Goal: Task Accomplishment & Management: Complete application form

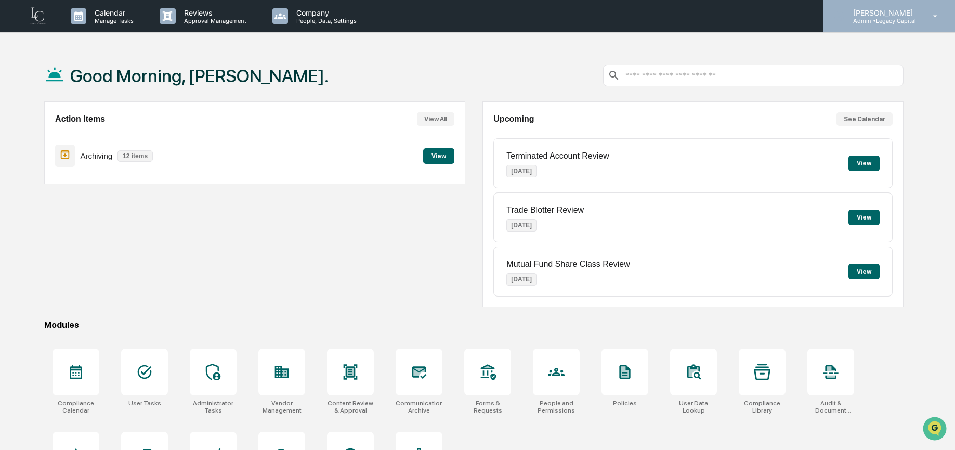
click at [916, 17] on p "Admin • Legacy Capital" at bounding box center [881, 20] width 73 height 7
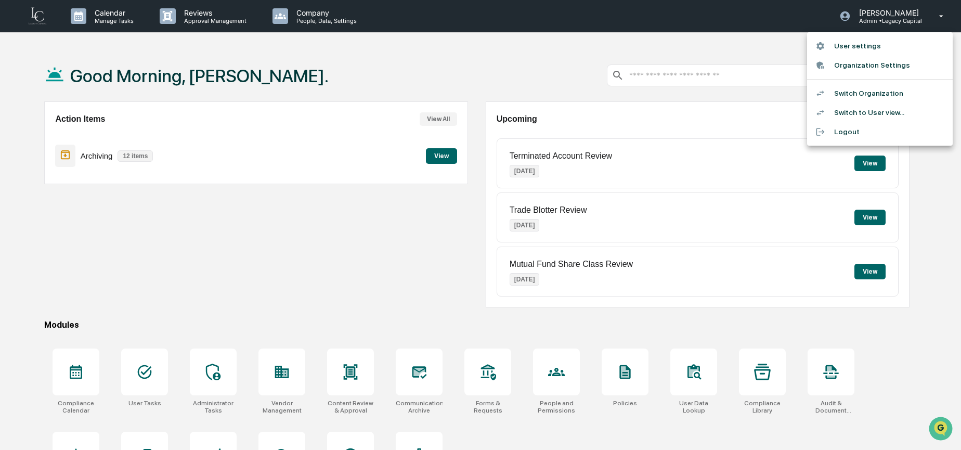
click at [892, 108] on li "Switch to User view..." at bounding box center [880, 112] width 146 height 19
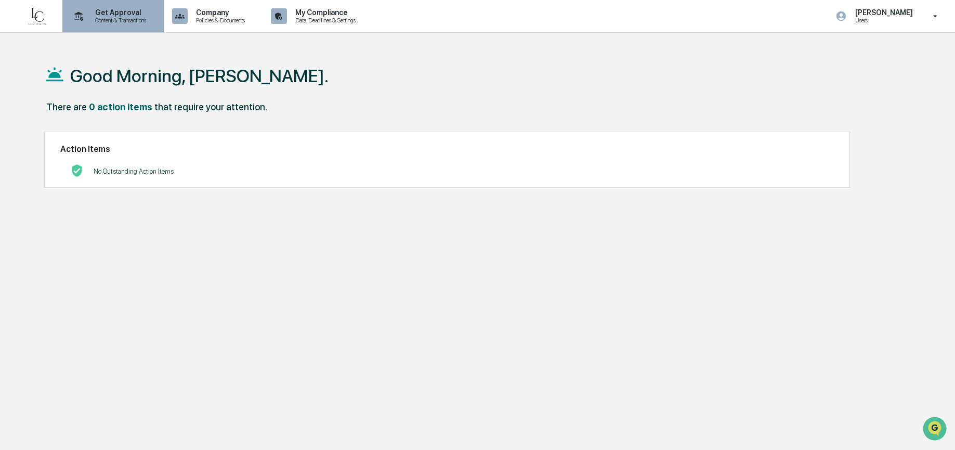
click at [124, 17] on p "Content & Transactions" at bounding box center [119, 20] width 64 height 7
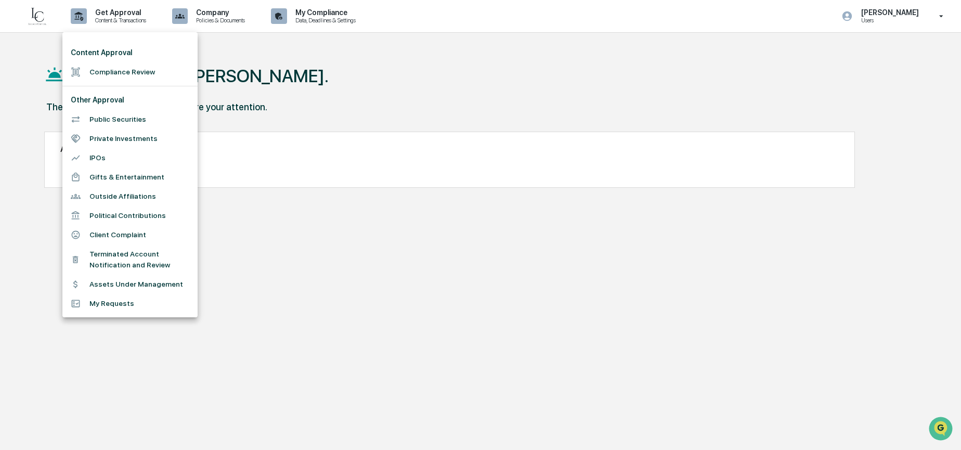
click at [127, 200] on li "Outside Affiliations" at bounding box center [129, 196] width 135 height 19
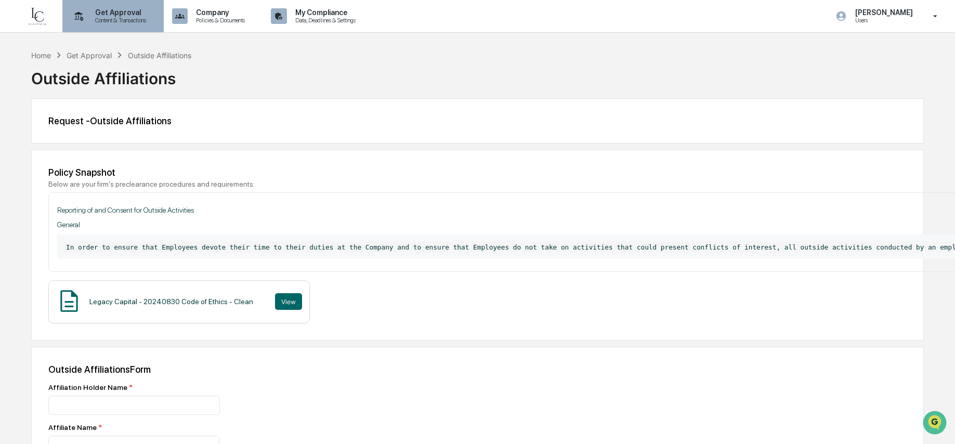
click at [134, 13] on p "Get Approval" at bounding box center [119, 12] width 64 height 8
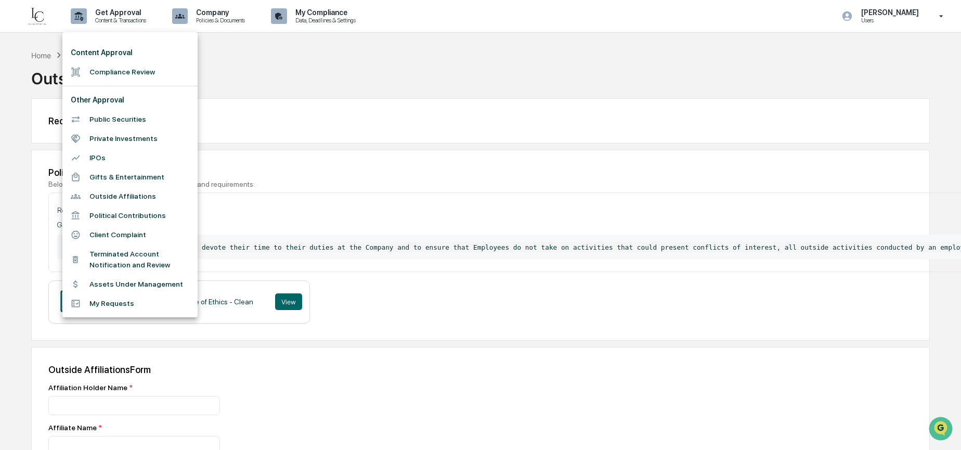
click at [542, 92] on div at bounding box center [480, 225] width 961 height 450
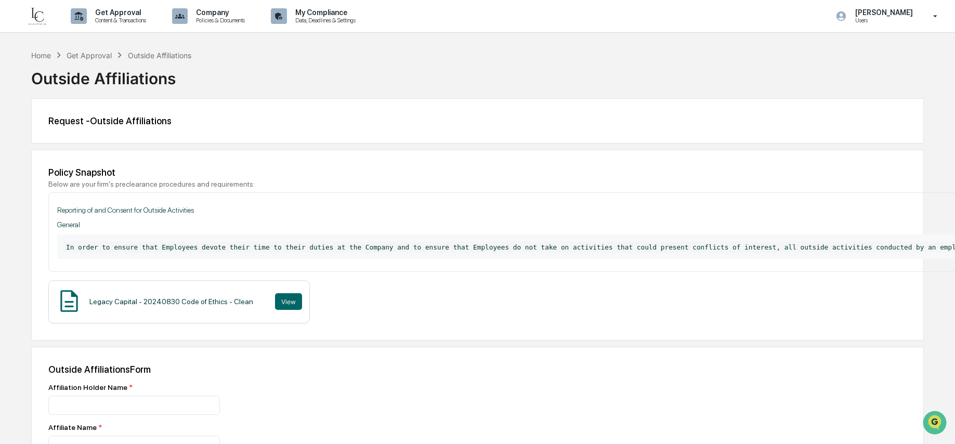
click at [46, 22] on img at bounding box center [37, 16] width 25 height 21
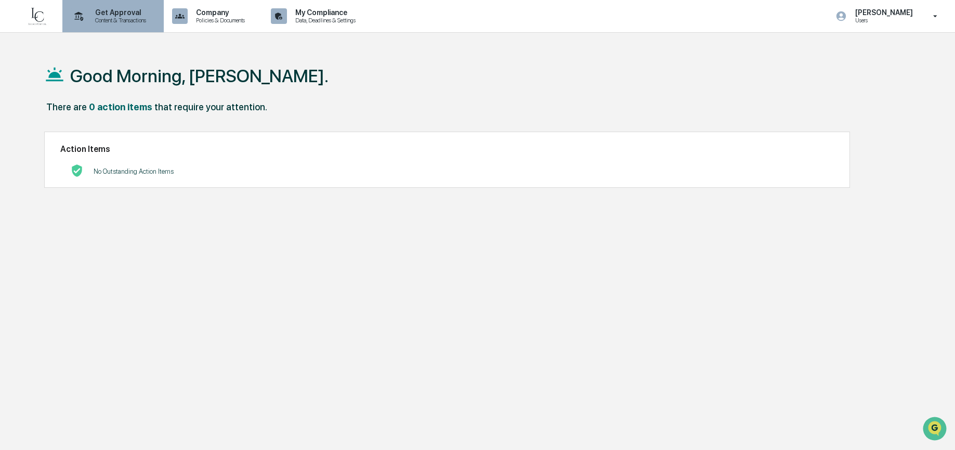
click at [114, 24] on div "Get Approval Content & Transactions" at bounding box center [112, 16] width 91 height 32
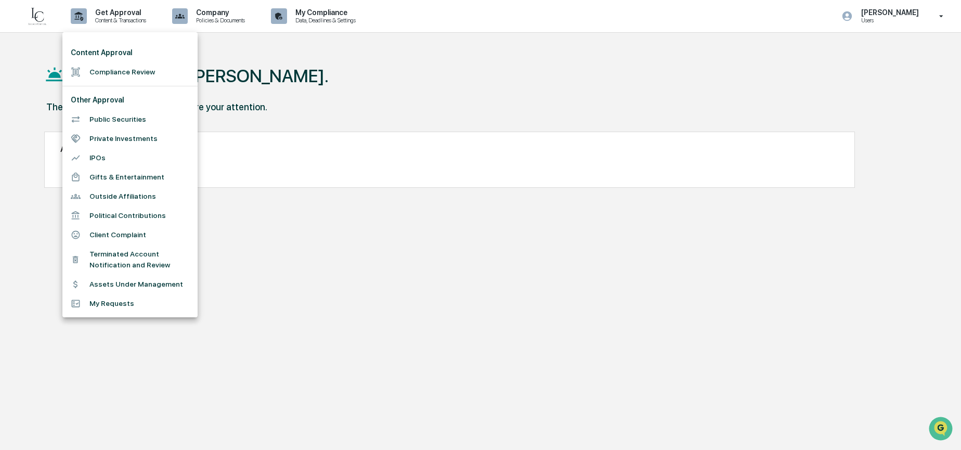
click at [352, 68] on div at bounding box center [480, 225] width 961 height 450
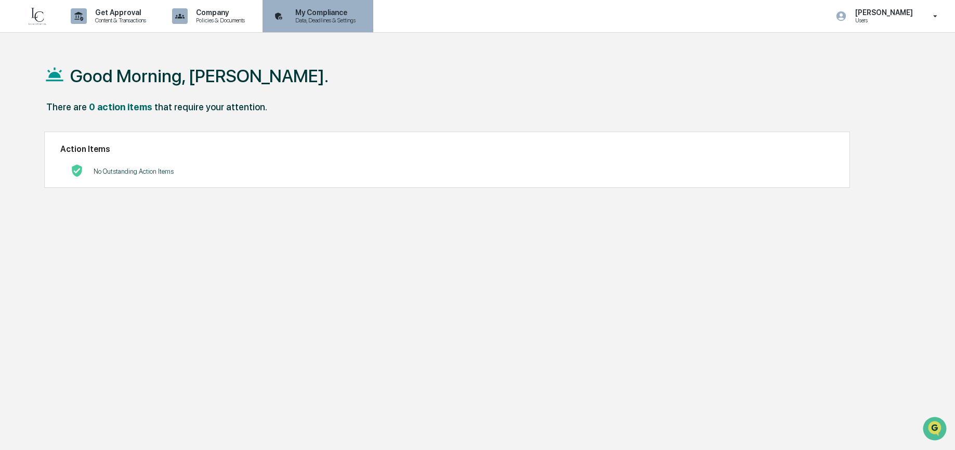
click at [360, 16] on p "My Compliance" at bounding box center [324, 12] width 74 height 8
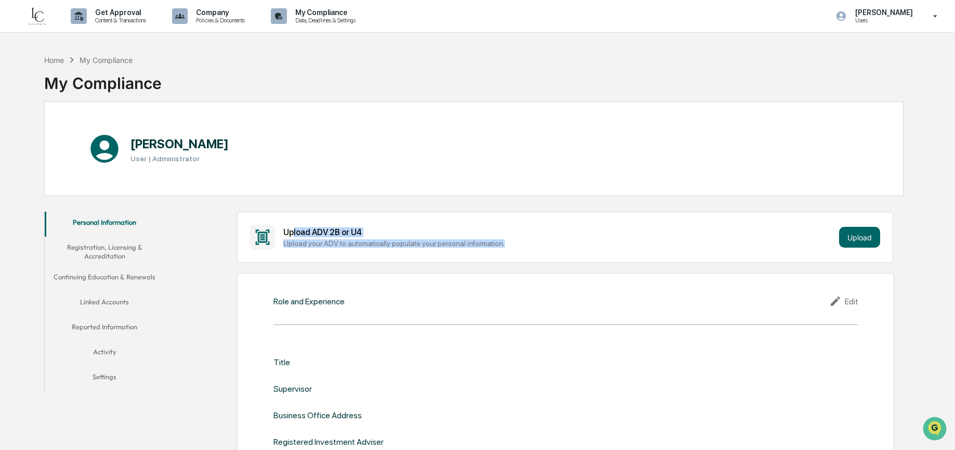
drag, startPoint x: 294, startPoint y: 233, endPoint x: 533, endPoint y: 251, distance: 239.8
click at [533, 251] on div "Upload ADV 2B or U4 Upload your ADV to automatically populate your personal inf…" at bounding box center [565, 237] width 656 height 51
click at [636, 251] on div "Upload ADV 2B or U4 Upload your ADV to automatically populate your personal inf…" at bounding box center [565, 237] width 656 height 51
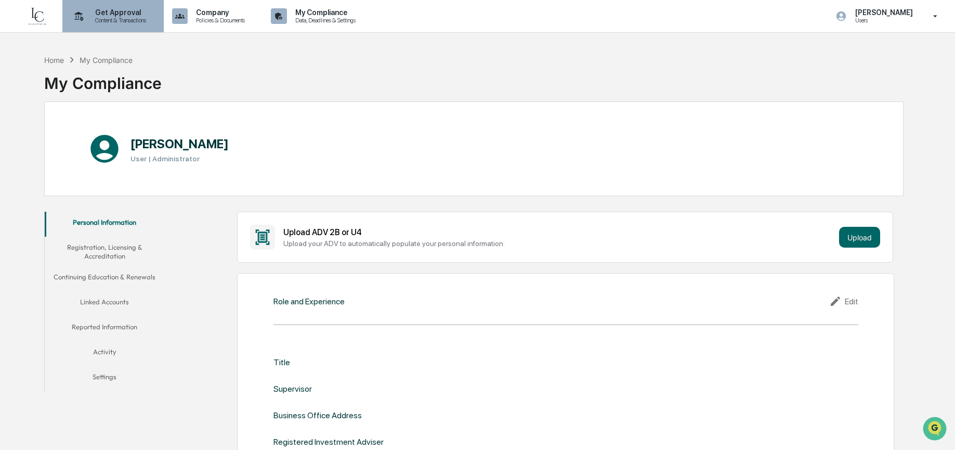
click at [138, 16] on p "Get Approval" at bounding box center [119, 12] width 64 height 8
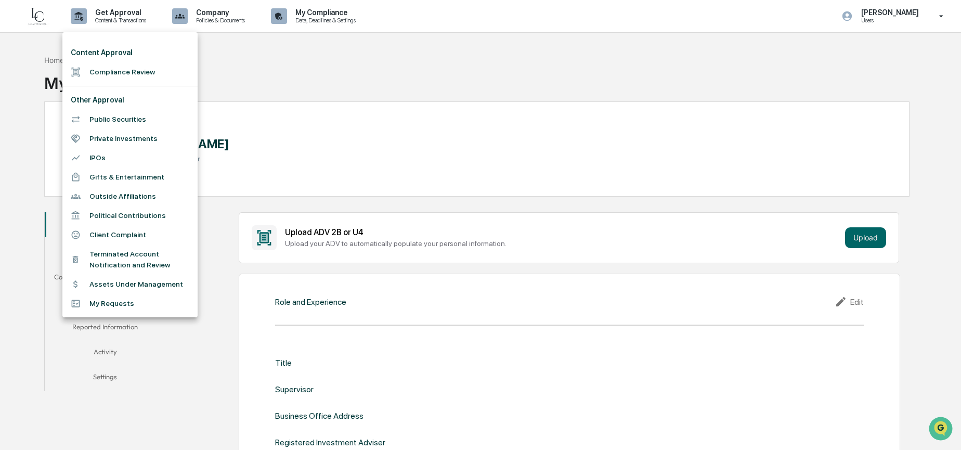
click at [132, 305] on li "My Requests" at bounding box center [129, 303] width 135 height 19
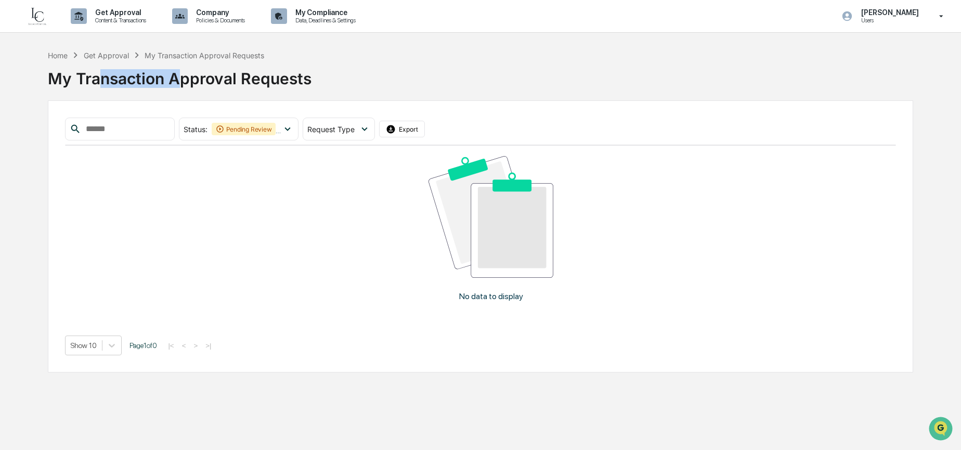
drag, startPoint x: 106, startPoint y: 82, endPoint x: 184, endPoint y: 83, distance: 78.0
click at [184, 83] on div "My Transaction Approval Requests" at bounding box center [480, 74] width 865 height 27
click at [101, 56] on div "Get Approval" at bounding box center [106, 55] width 45 height 9
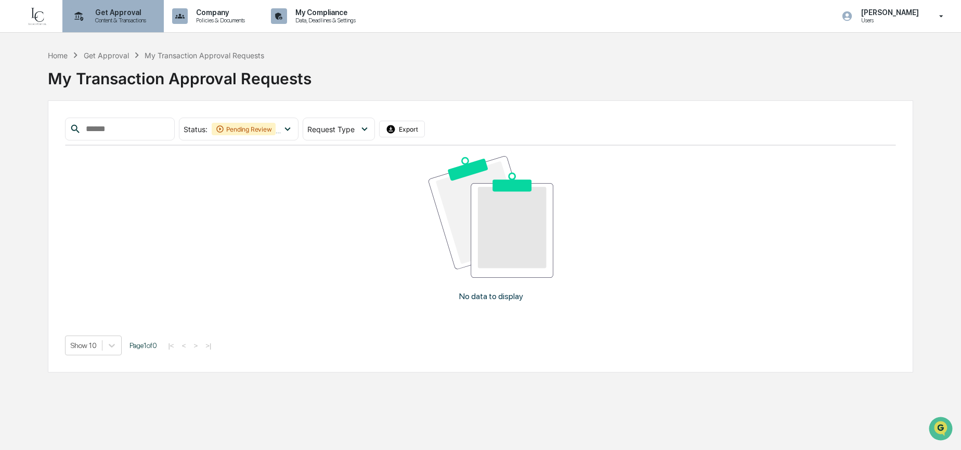
click at [109, 21] on p "Content & Transactions" at bounding box center [119, 20] width 64 height 7
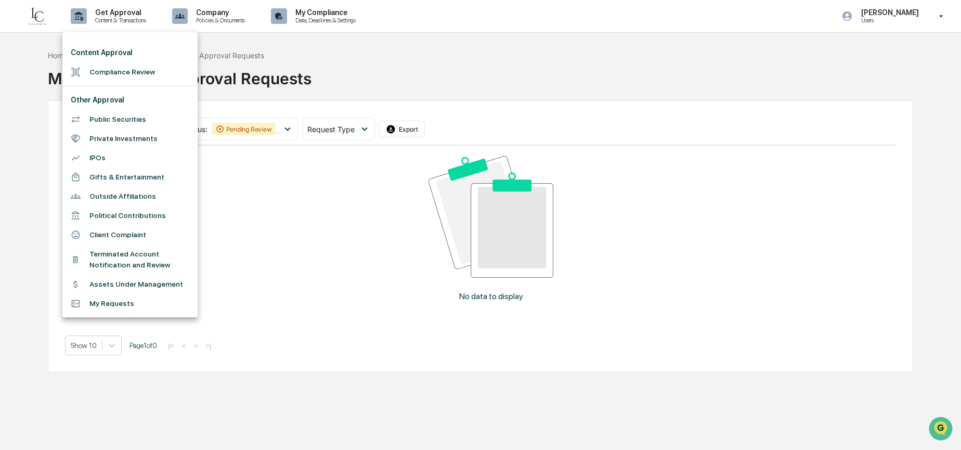
click at [126, 195] on li "Outside Affiliations" at bounding box center [129, 196] width 135 height 19
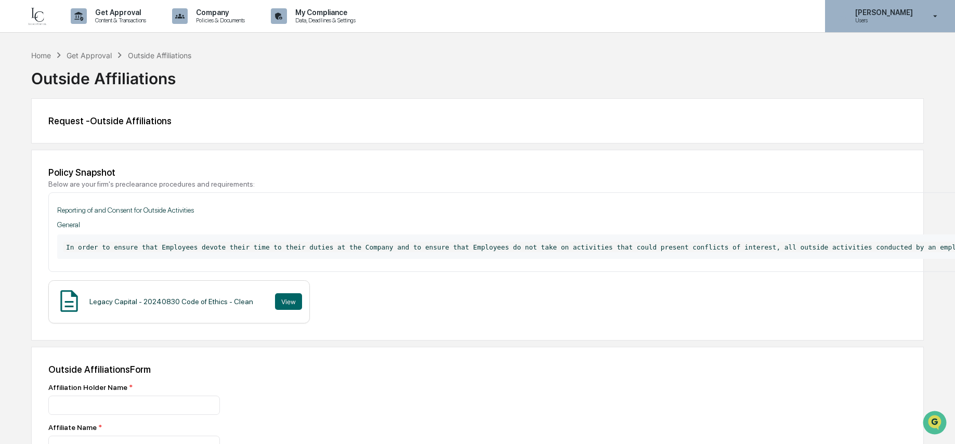
click at [906, 18] on p "Users" at bounding box center [882, 20] width 71 height 7
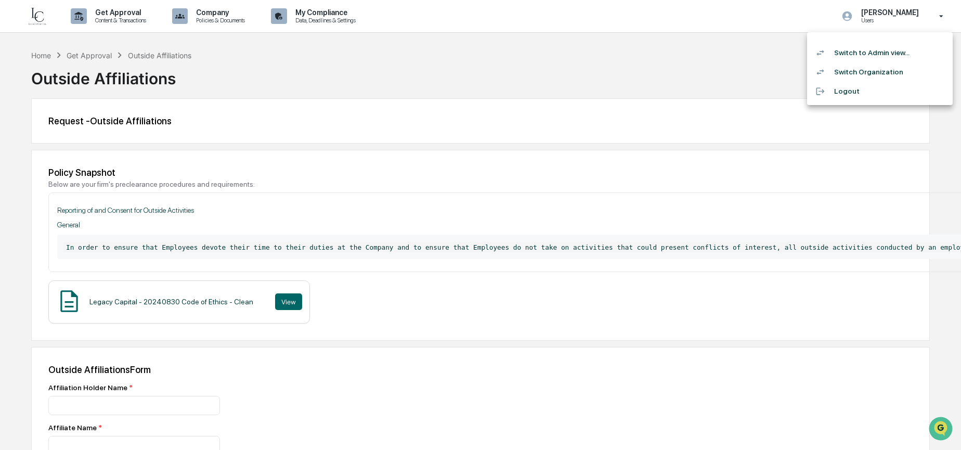
click at [44, 55] on div at bounding box center [480, 225] width 961 height 450
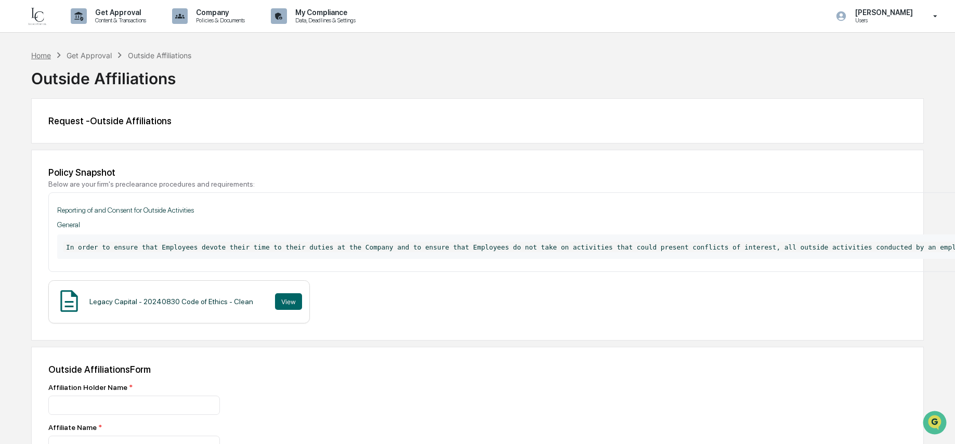
click at [44, 58] on div "Home" at bounding box center [41, 55] width 20 height 9
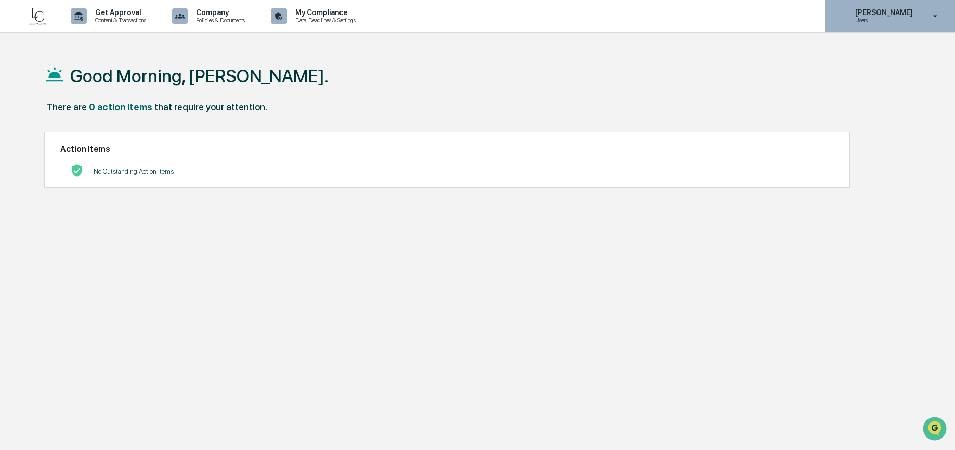
click at [899, 21] on p "Users" at bounding box center [882, 20] width 71 height 7
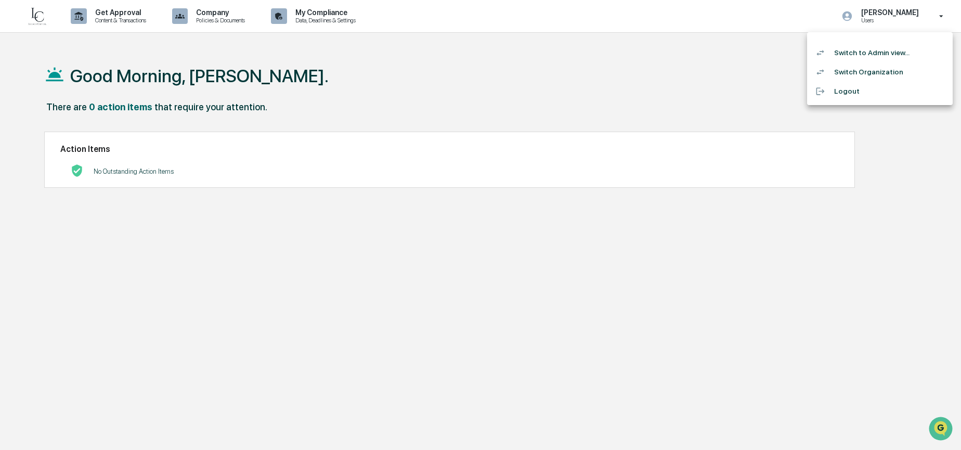
click at [900, 50] on li "Switch to Admin view..." at bounding box center [880, 52] width 146 height 19
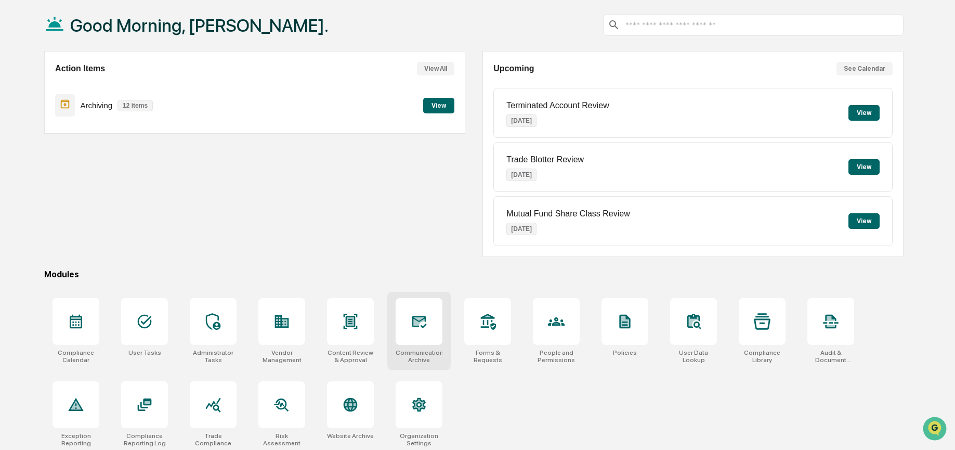
scroll to position [56, 0]
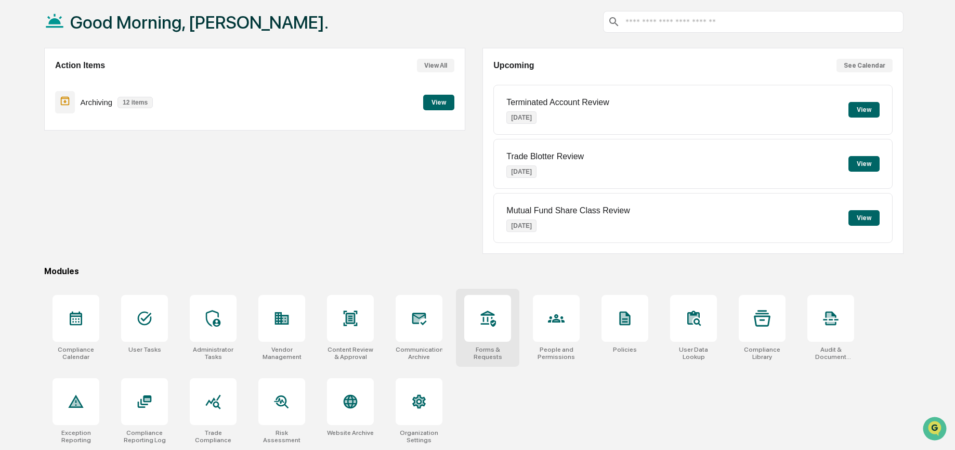
click at [500, 325] on div at bounding box center [487, 318] width 47 height 47
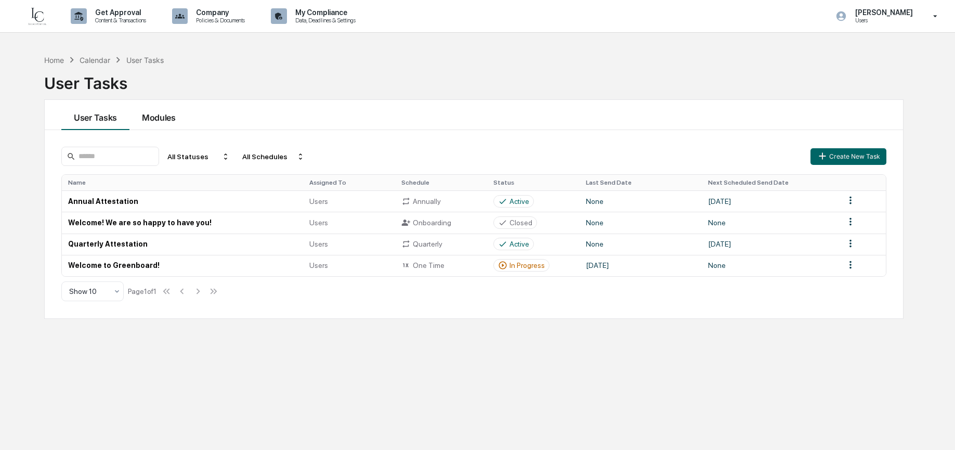
click at [160, 119] on button "Modules" at bounding box center [158, 115] width 59 height 30
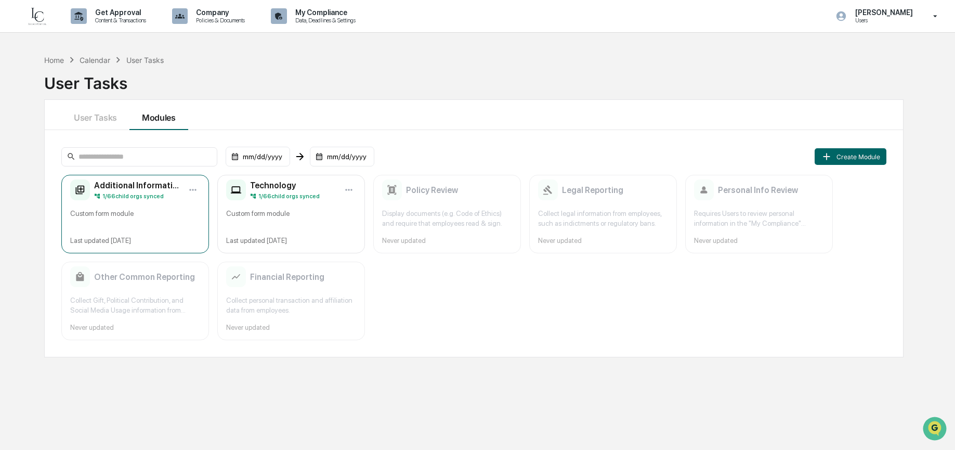
click at [152, 209] on div "Custom form module" at bounding box center [135, 218] width 130 height 20
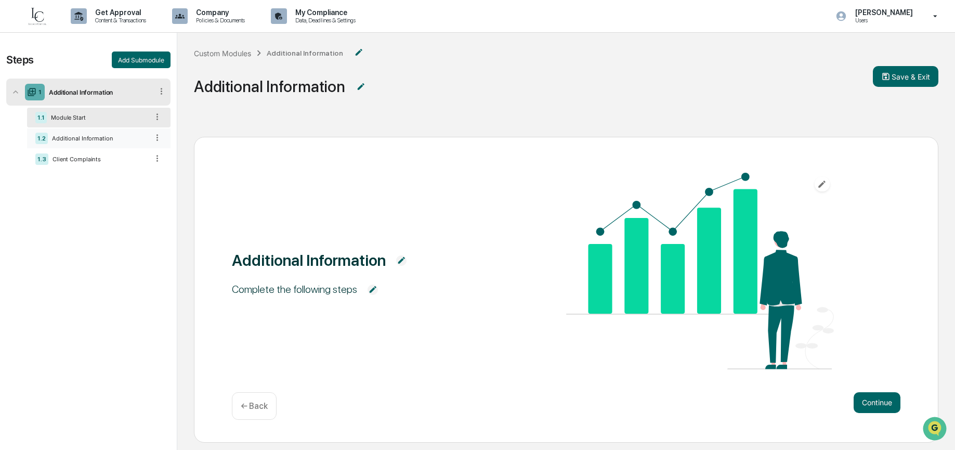
click at [100, 138] on div "Additional Information" at bounding box center [98, 138] width 100 height 7
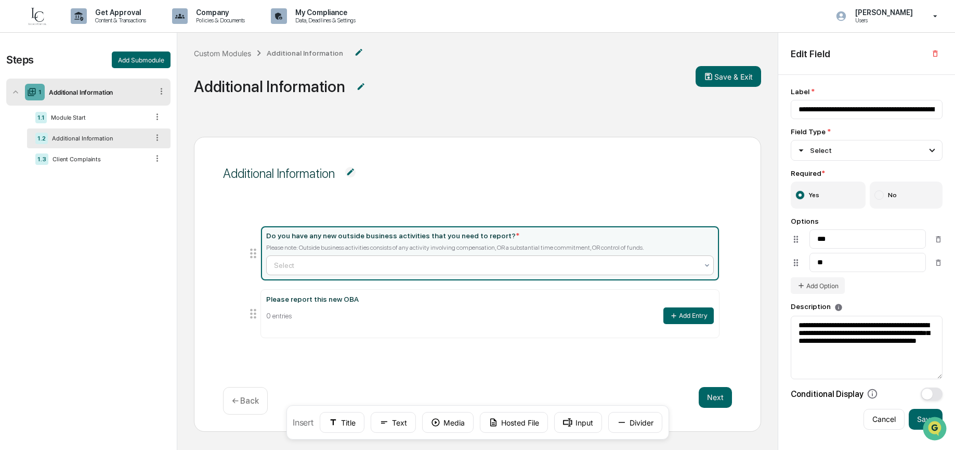
click at [403, 260] on div at bounding box center [486, 265] width 424 height 10
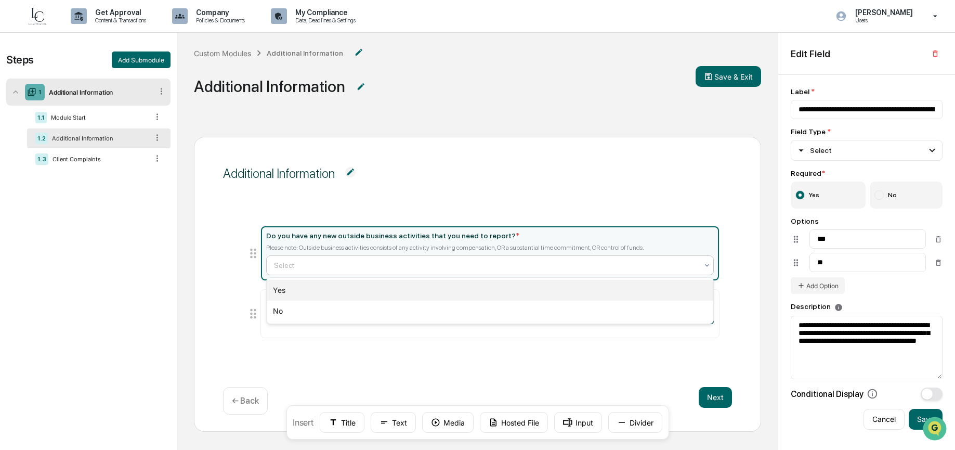
click at [402, 286] on div "Yes" at bounding box center [490, 290] width 447 height 21
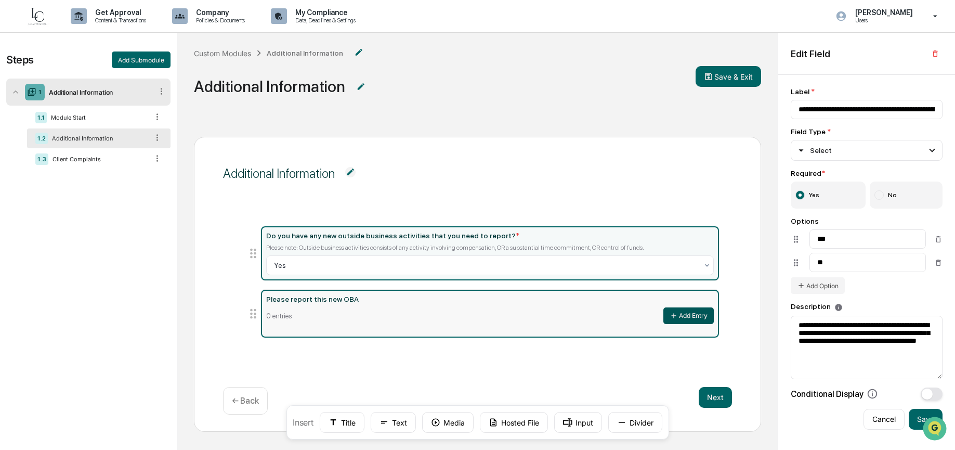
click at [696, 314] on button "Add Entry" at bounding box center [688, 315] width 50 height 17
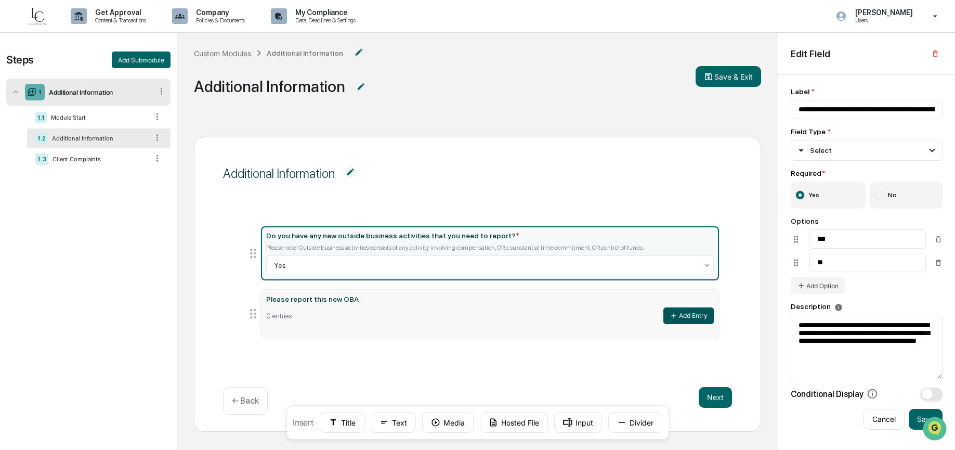
type input "**********"
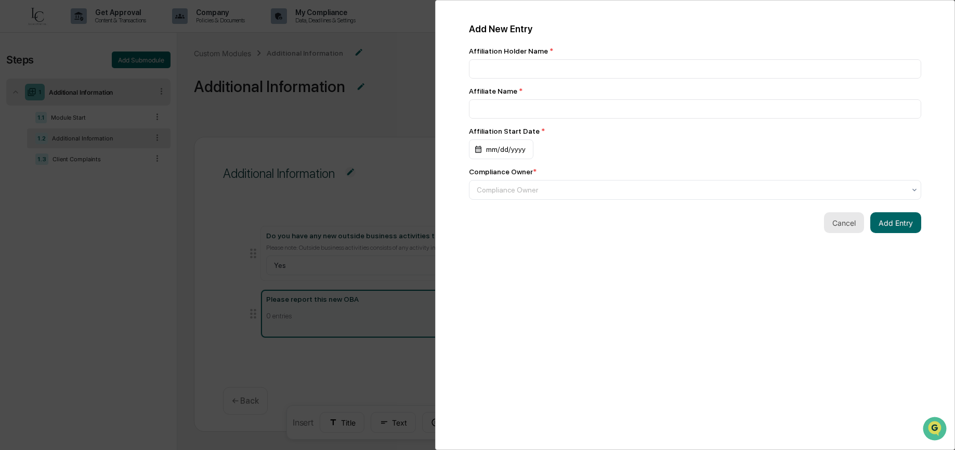
click at [843, 222] on button "Cancel" at bounding box center [844, 222] width 40 height 21
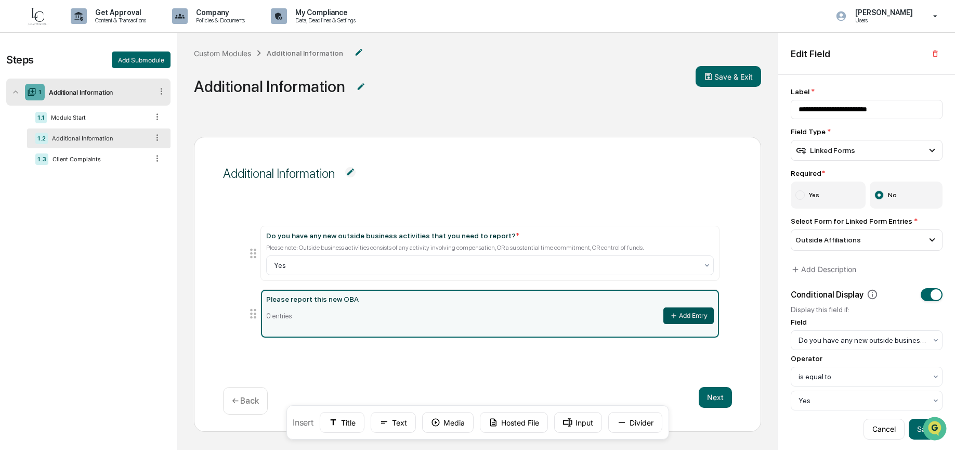
click at [694, 313] on button "Add Entry" at bounding box center [688, 315] width 50 height 17
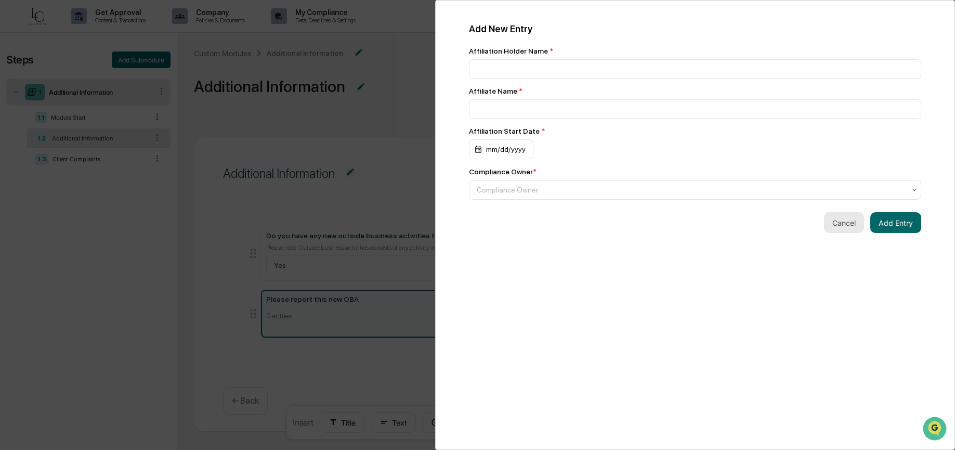
click at [838, 221] on button "Cancel" at bounding box center [844, 222] width 40 height 21
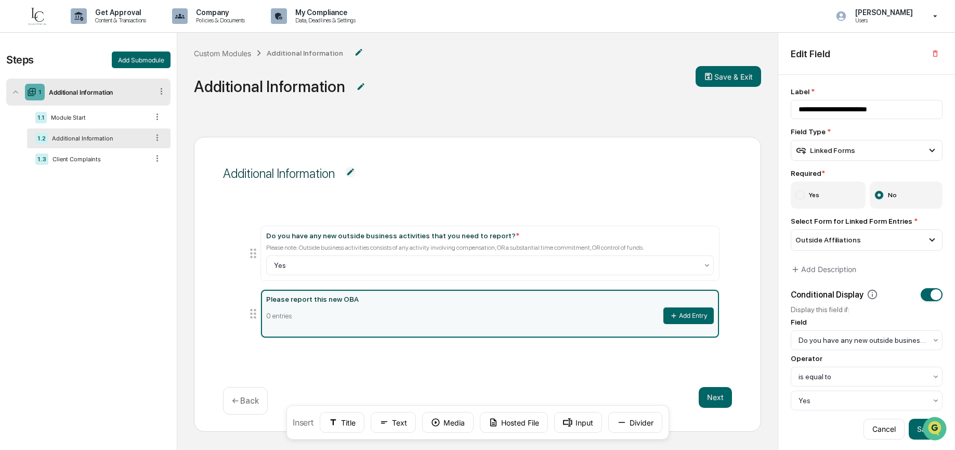
click at [267, 104] on div "Additional Information" at bounding box center [445, 84] width 502 height 47
click at [40, 18] on img at bounding box center [37, 16] width 25 height 21
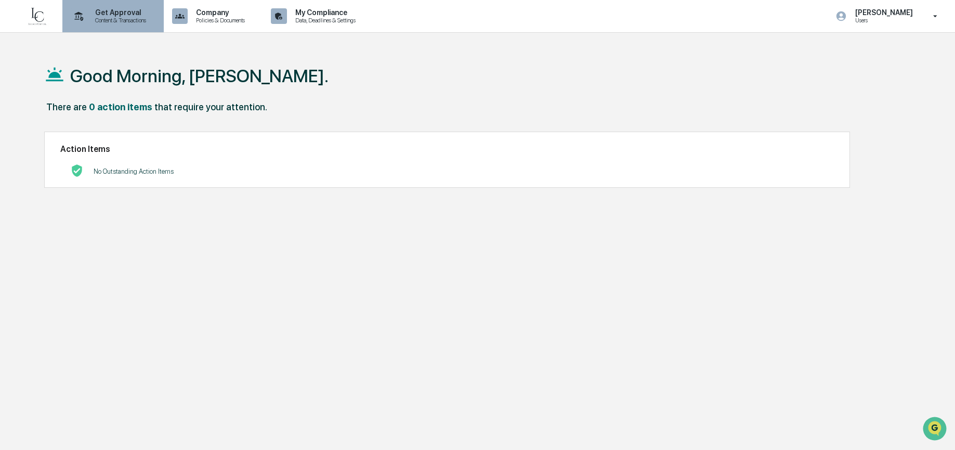
click at [112, 19] on p "Content & Transactions" at bounding box center [119, 20] width 64 height 7
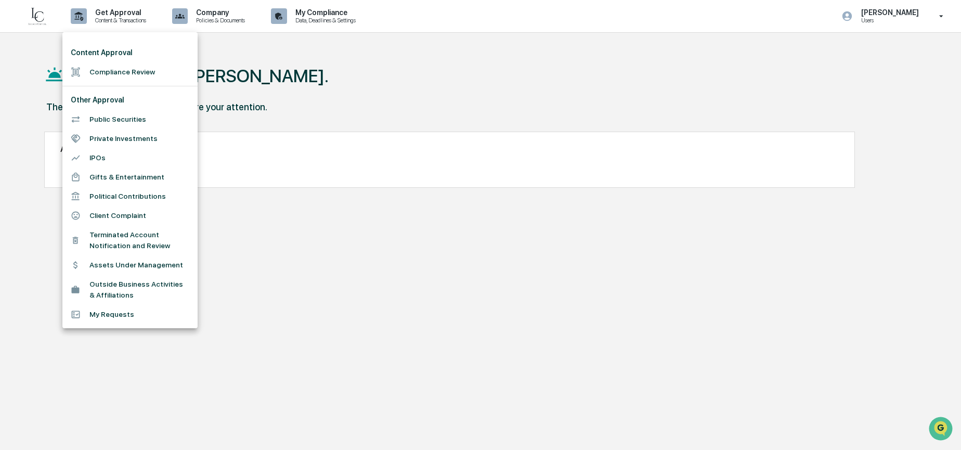
click at [914, 9] on div at bounding box center [480, 225] width 961 height 450
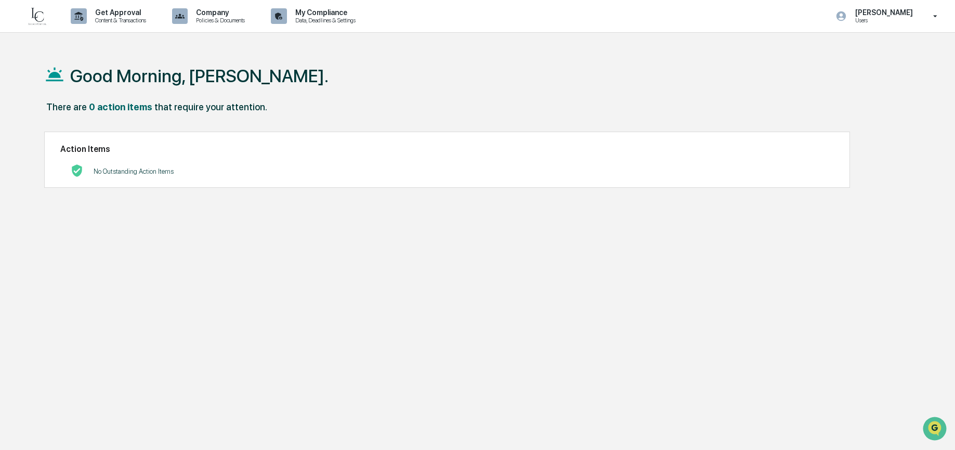
click at [912, 18] on div "Content Approval Compliance Review Other Approval Public Securities Private Inv…" at bounding box center [477, 225] width 955 height 450
click at [909, 17] on p "Users" at bounding box center [882, 20] width 71 height 7
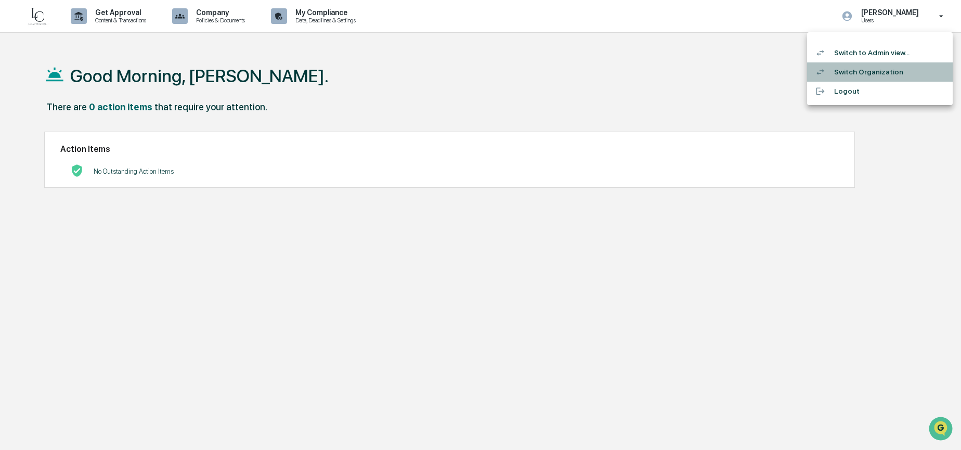
click at [865, 76] on li "Switch Organization" at bounding box center [880, 71] width 146 height 19
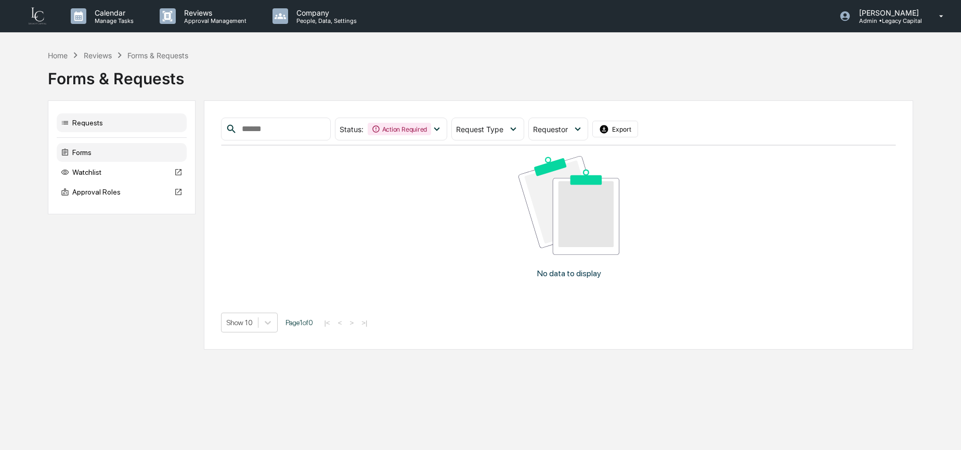
click at [124, 154] on div "Forms" at bounding box center [122, 152] width 130 height 19
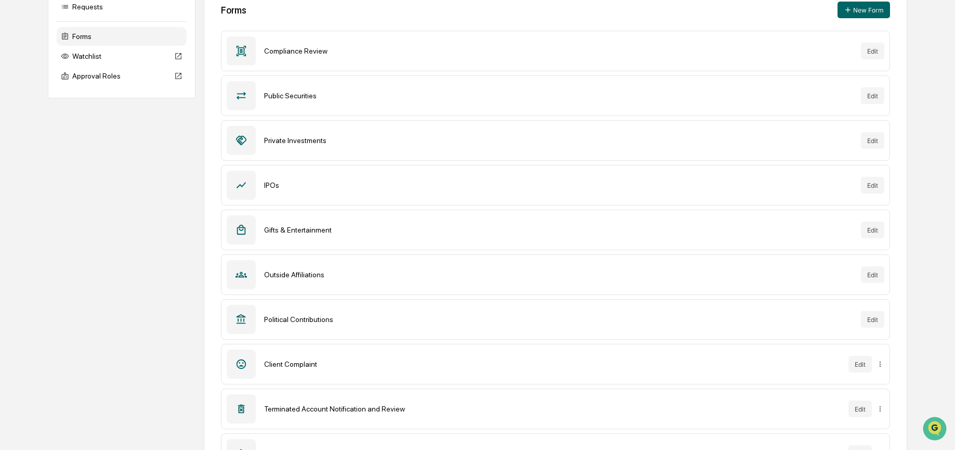
scroll to position [120, 0]
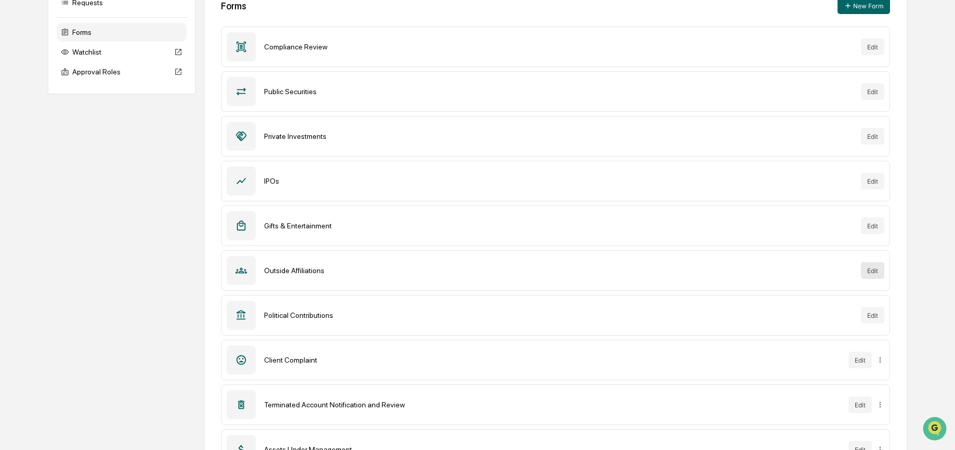
click at [862, 273] on button "Edit" at bounding box center [872, 270] width 23 height 17
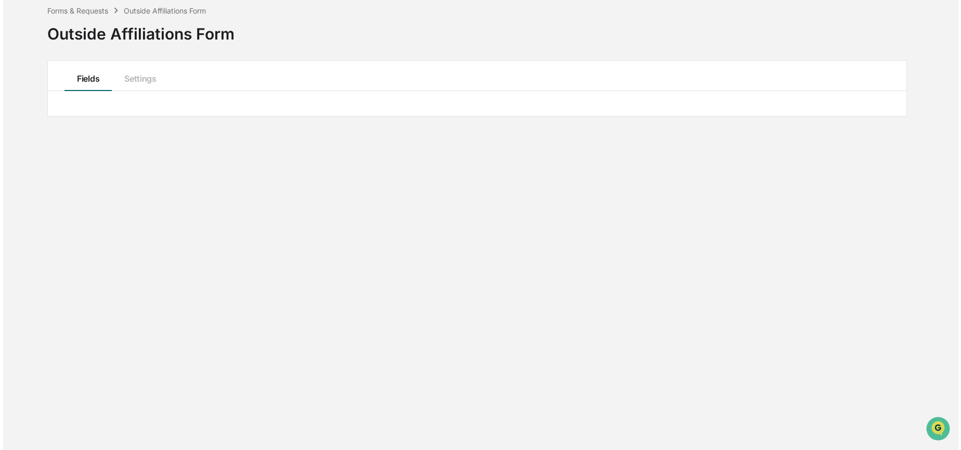
scroll to position [49, 0]
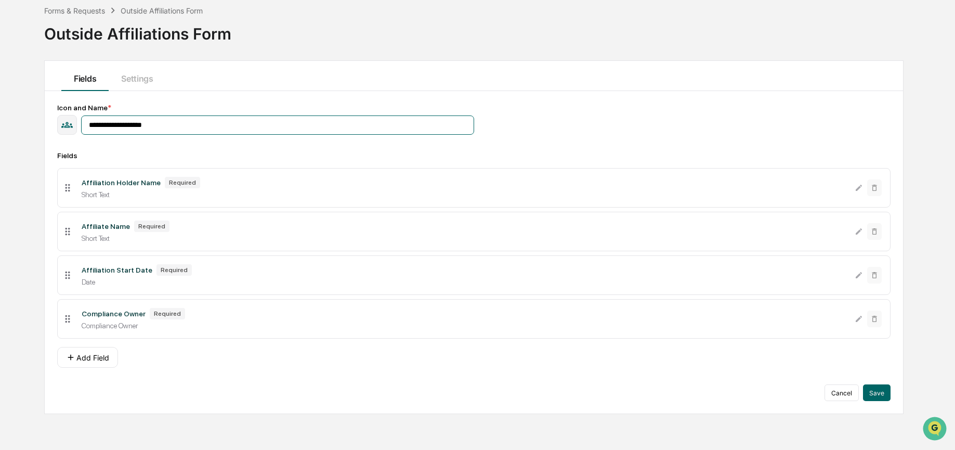
click at [113, 127] on input "**********" at bounding box center [277, 124] width 393 height 19
type input "**********"
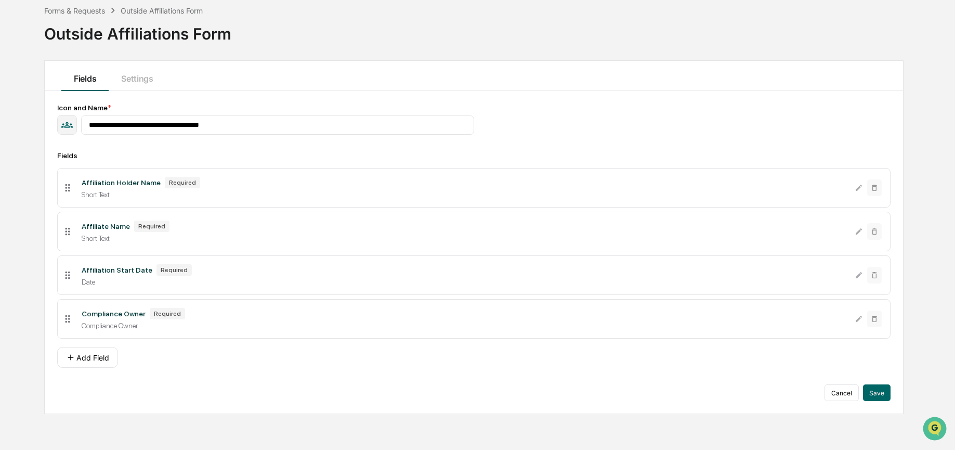
click at [696, 194] on div "Short Text" at bounding box center [464, 194] width 765 height 8
click at [94, 365] on button "Add Field" at bounding box center [87, 357] width 61 height 21
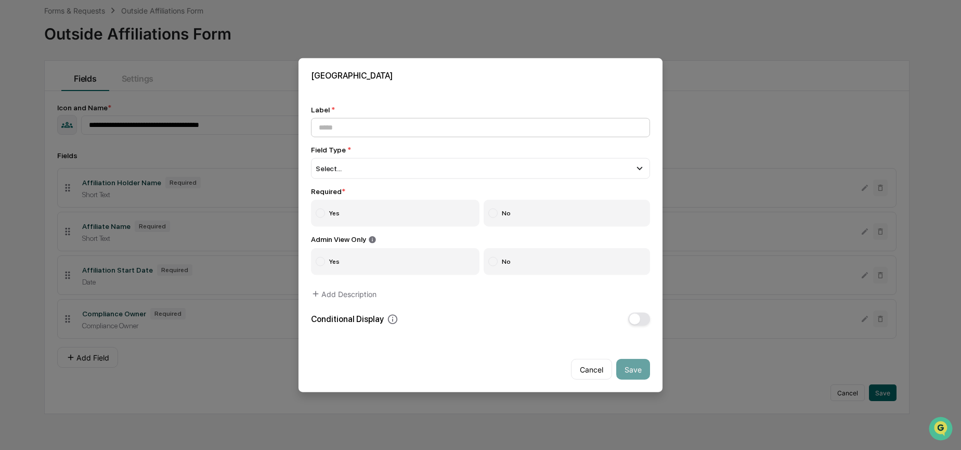
click at [385, 129] on input at bounding box center [480, 126] width 339 height 19
type input "********"
click at [442, 173] on div "Select..." at bounding box center [480, 168] width 339 height 21
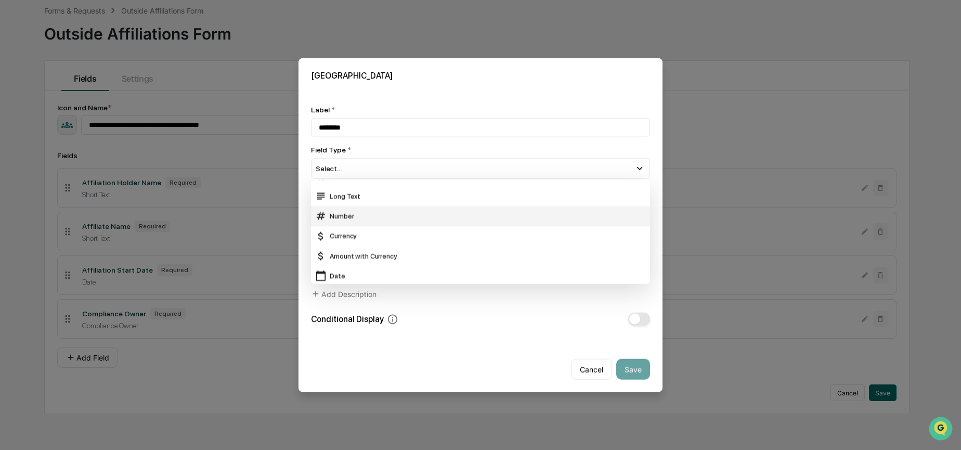
scroll to position [0, 0]
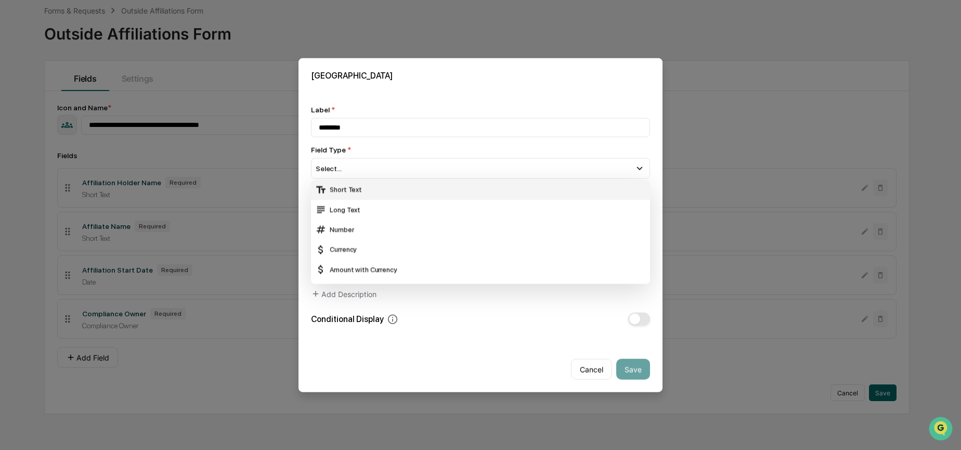
click at [443, 189] on div "Short Text" at bounding box center [480, 189] width 331 height 11
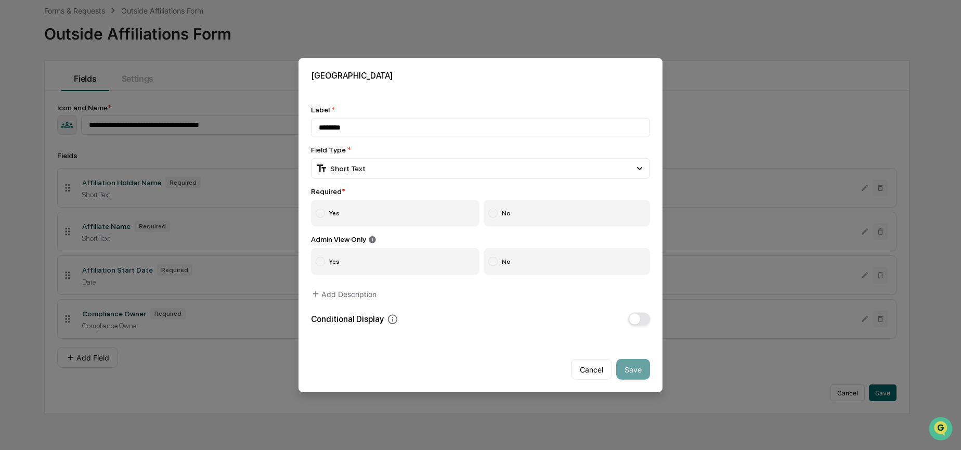
click at [383, 219] on label "Yes" at bounding box center [395, 212] width 168 height 27
drag, startPoint x: 510, startPoint y: 261, endPoint x: 523, endPoint y: 273, distance: 18.4
click at [510, 261] on label "No" at bounding box center [566, 261] width 167 height 27
click at [643, 376] on button "Save" at bounding box center [633, 369] width 34 height 21
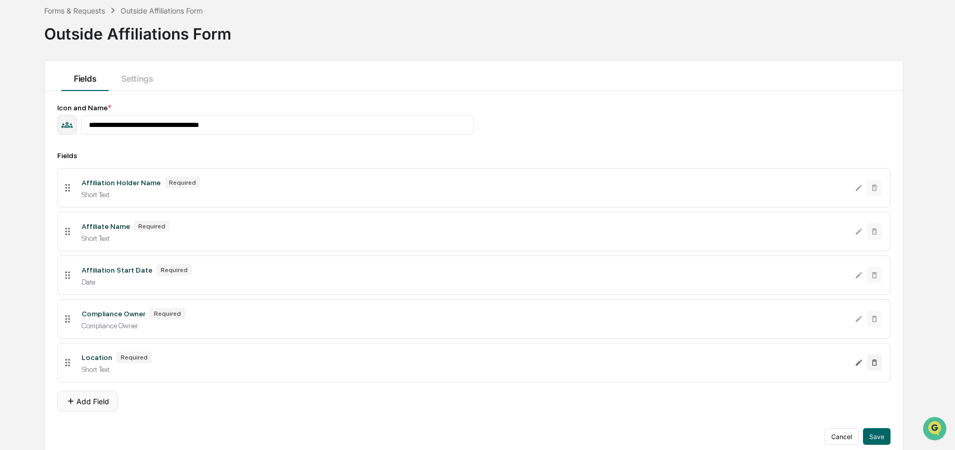
click at [79, 403] on button "Add Field" at bounding box center [87, 400] width 61 height 21
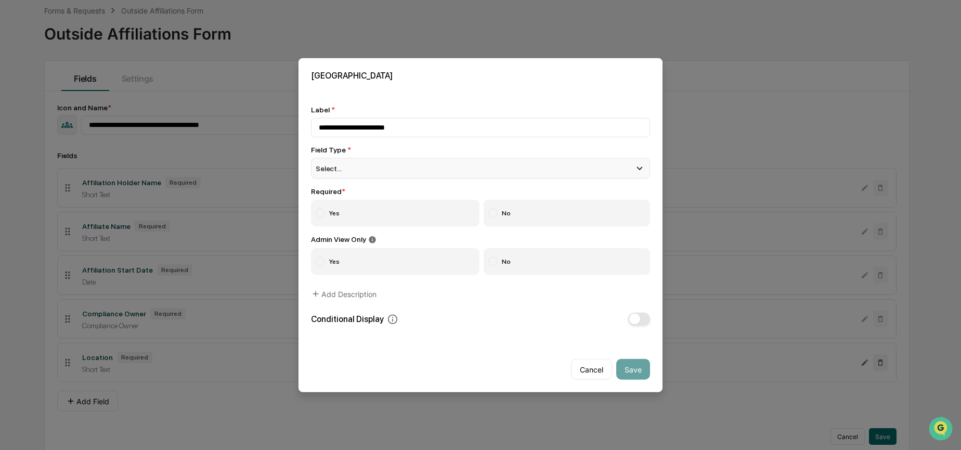
type input "**********"
click at [361, 169] on div "Select..." at bounding box center [480, 168] width 339 height 21
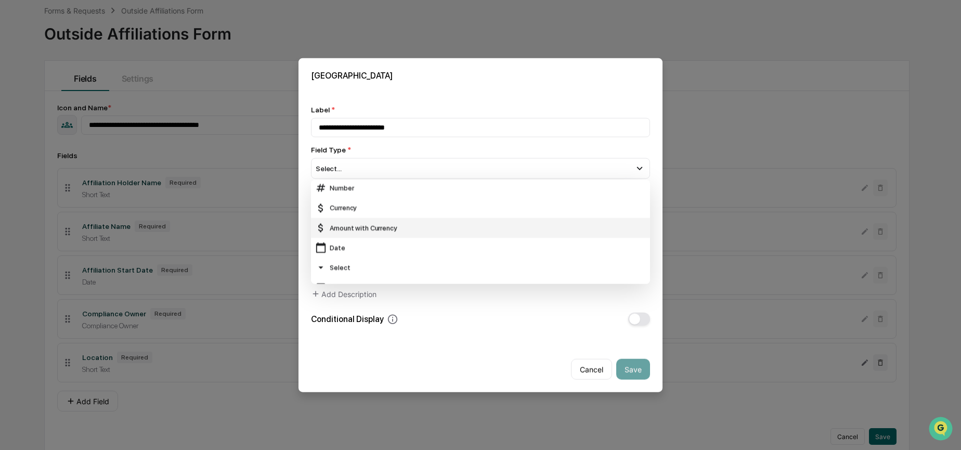
scroll to position [57, 0]
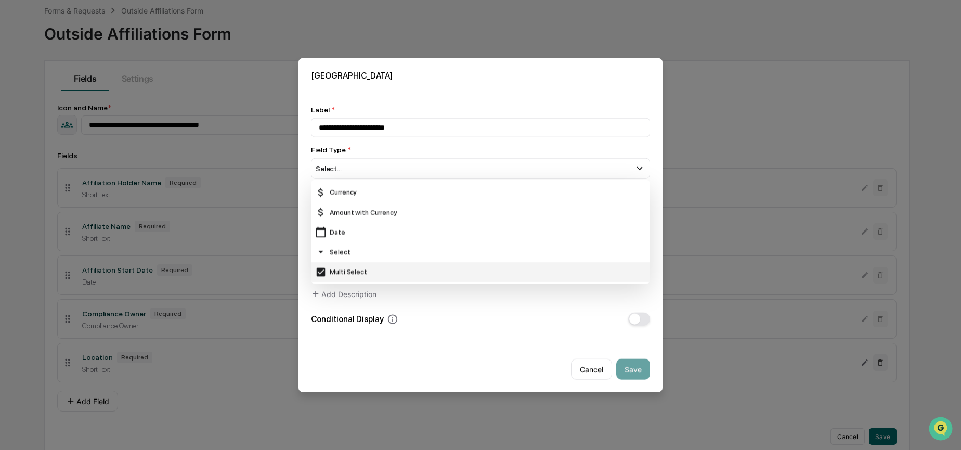
click at [378, 247] on div "Select" at bounding box center [480, 251] width 331 height 11
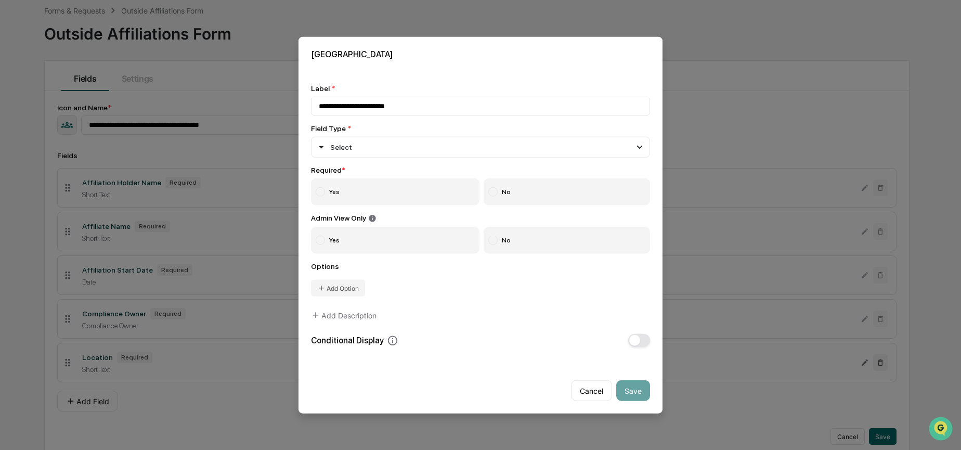
click at [358, 195] on label "Yes" at bounding box center [395, 191] width 168 height 27
click at [515, 233] on label "No" at bounding box center [566, 240] width 167 height 27
click at [343, 290] on button "Add Option" at bounding box center [338, 288] width 54 height 17
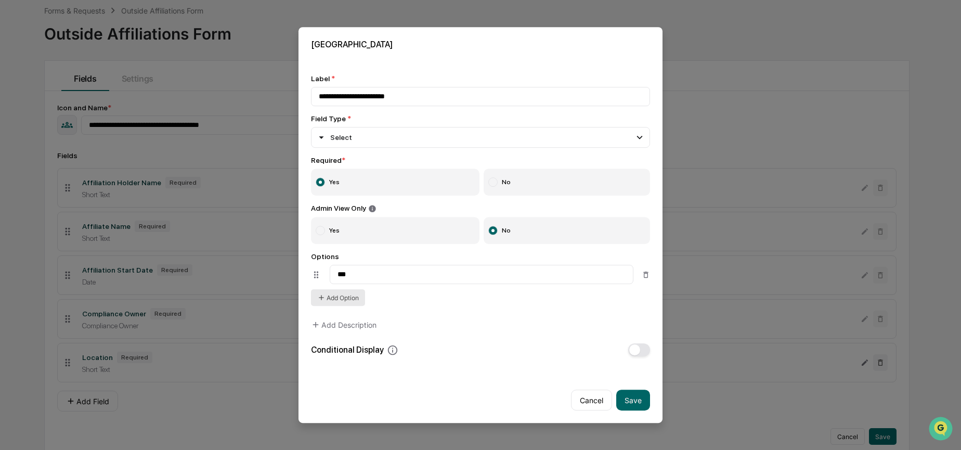
type input "***"
click at [320, 298] on icon at bounding box center [321, 297] width 8 height 8
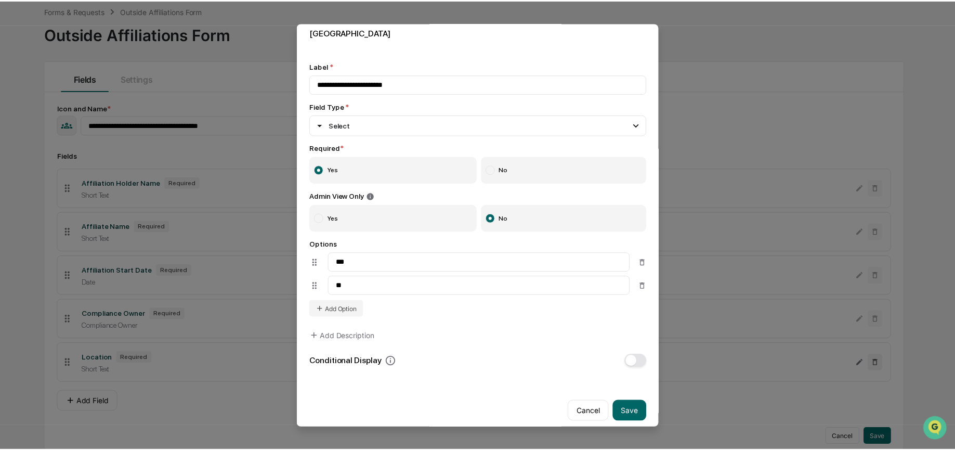
scroll to position [18, 0]
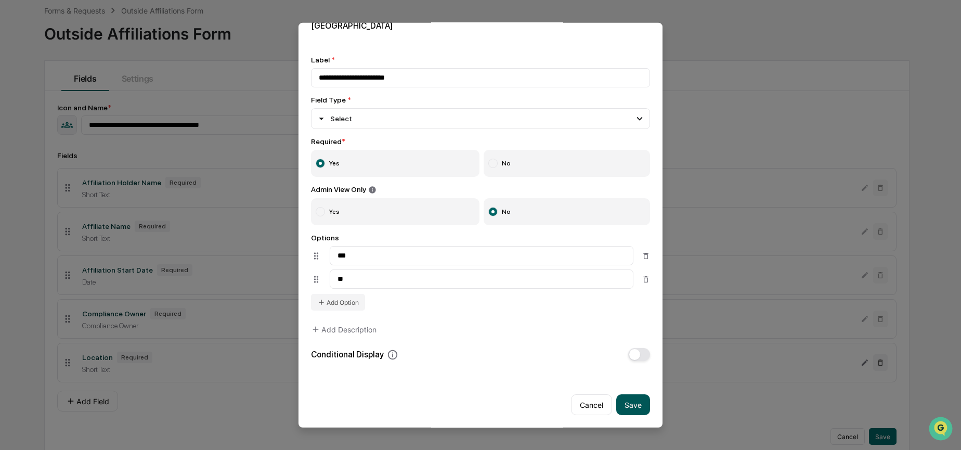
type input "**"
drag, startPoint x: 633, startPoint y: 404, endPoint x: 585, endPoint y: 390, distance: 49.8
click at [632, 404] on button "Save" at bounding box center [633, 404] width 34 height 21
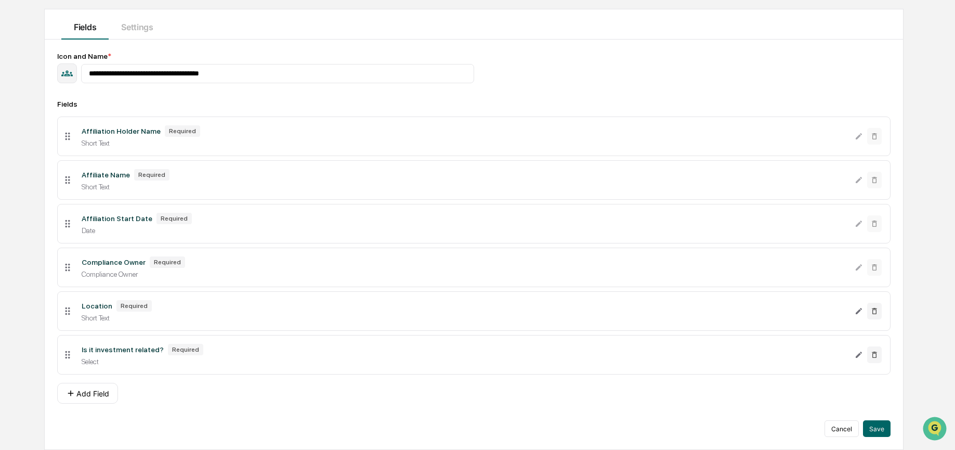
scroll to position [108, 0]
click at [110, 392] on button "Add Field" at bounding box center [87, 393] width 61 height 21
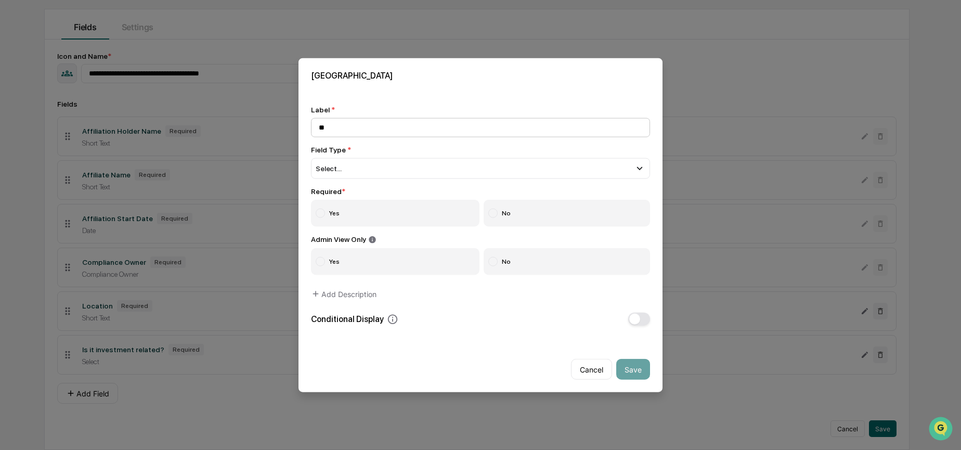
type input "*"
type input "**********"
click at [429, 171] on div "Select..." at bounding box center [480, 168] width 339 height 21
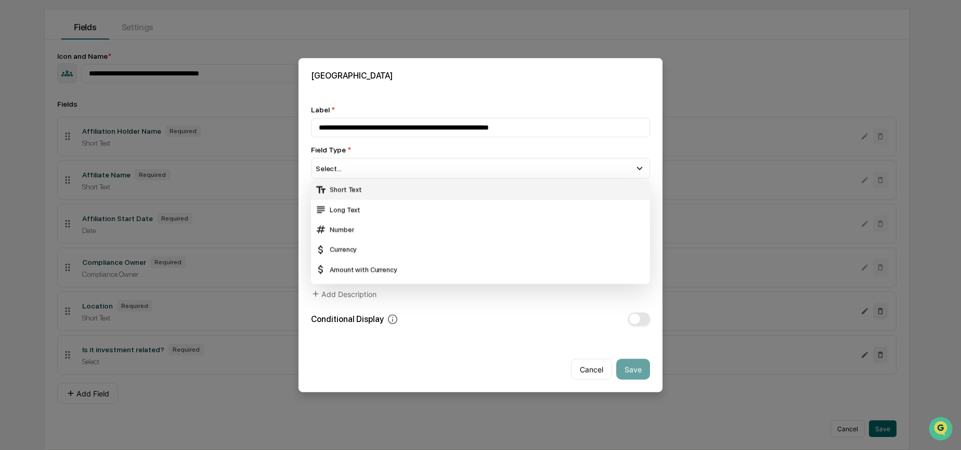
click at [431, 195] on div "Short Text" at bounding box center [480, 189] width 339 height 20
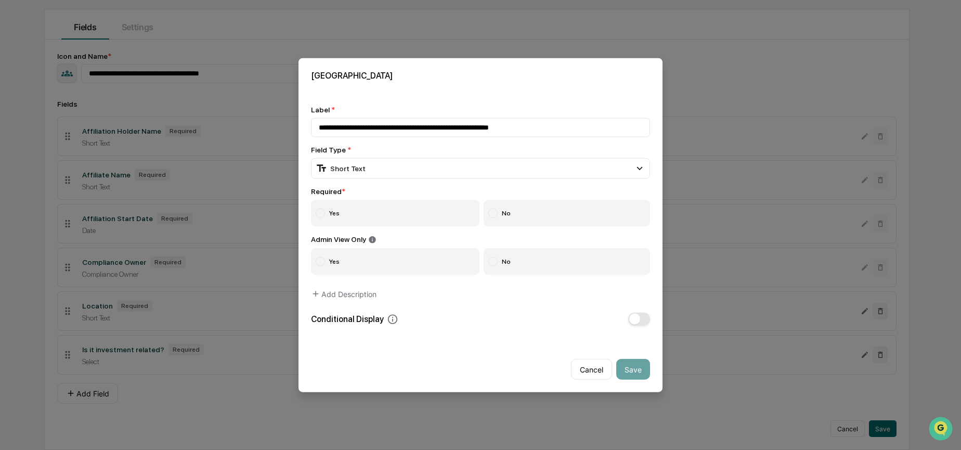
click at [407, 216] on label "Yes" at bounding box center [395, 212] width 168 height 27
click at [560, 260] on label "No" at bounding box center [566, 261] width 167 height 27
click at [635, 369] on button "Save" at bounding box center [633, 369] width 34 height 21
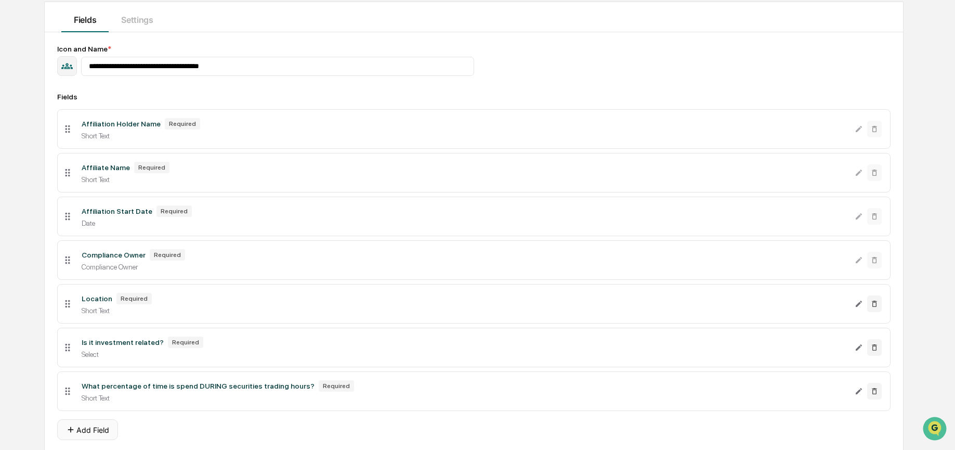
click at [103, 437] on button "Add Field" at bounding box center [87, 429] width 61 height 21
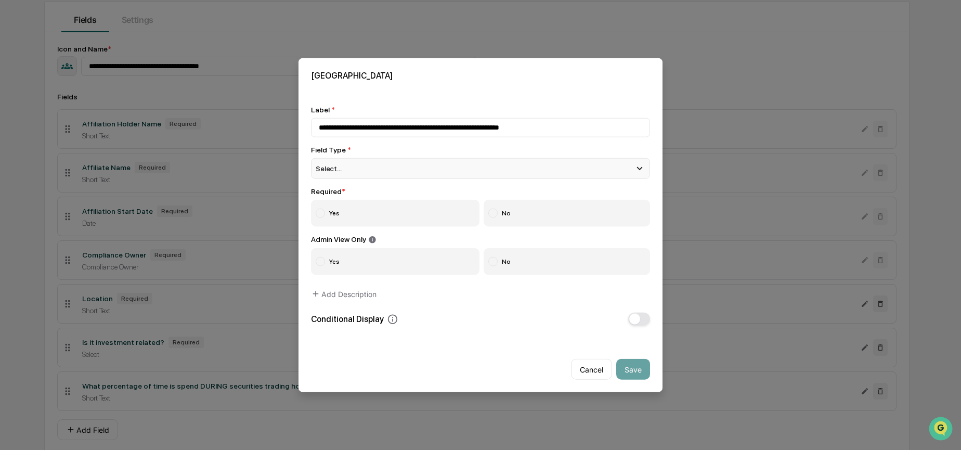
type input "**********"
click at [338, 165] on span "Select..." at bounding box center [329, 168] width 26 height 8
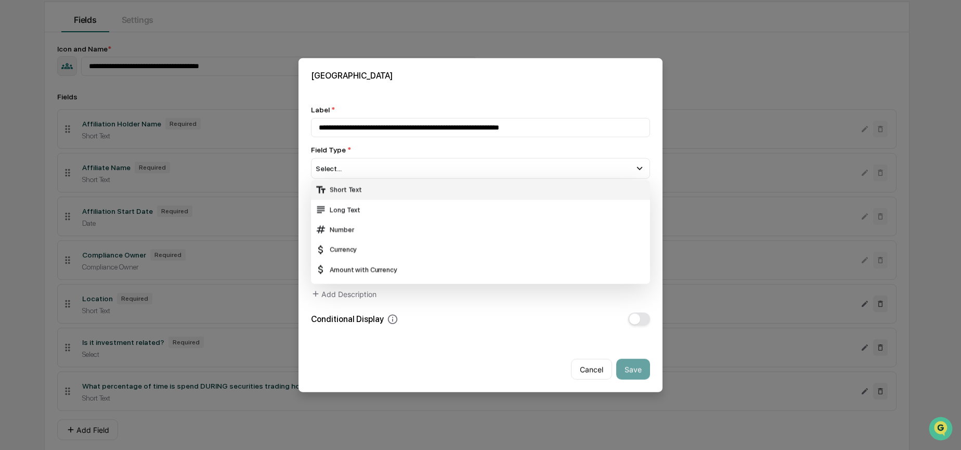
click at [342, 181] on div "Short Text" at bounding box center [480, 189] width 339 height 20
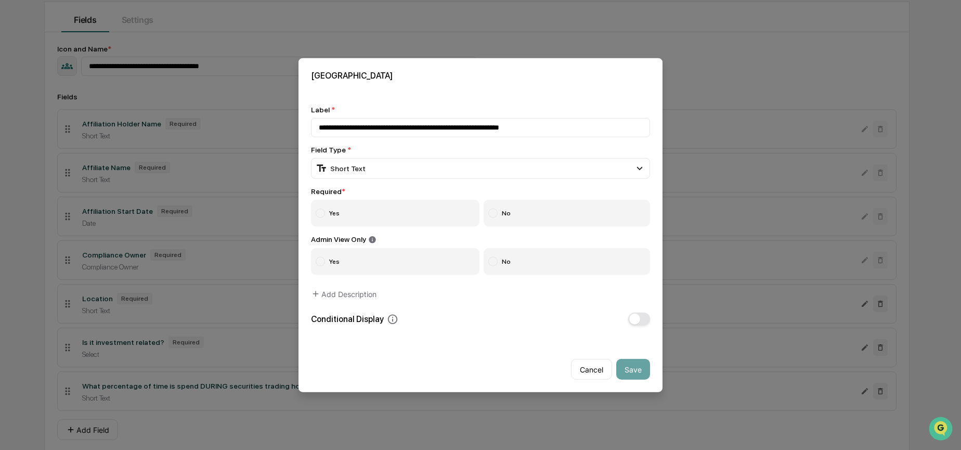
click at [339, 219] on label "Yes" at bounding box center [395, 212] width 168 height 27
click at [538, 261] on label "No" at bounding box center [566, 261] width 167 height 27
click at [634, 373] on button "Save" at bounding box center [633, 369] width 34 height 21
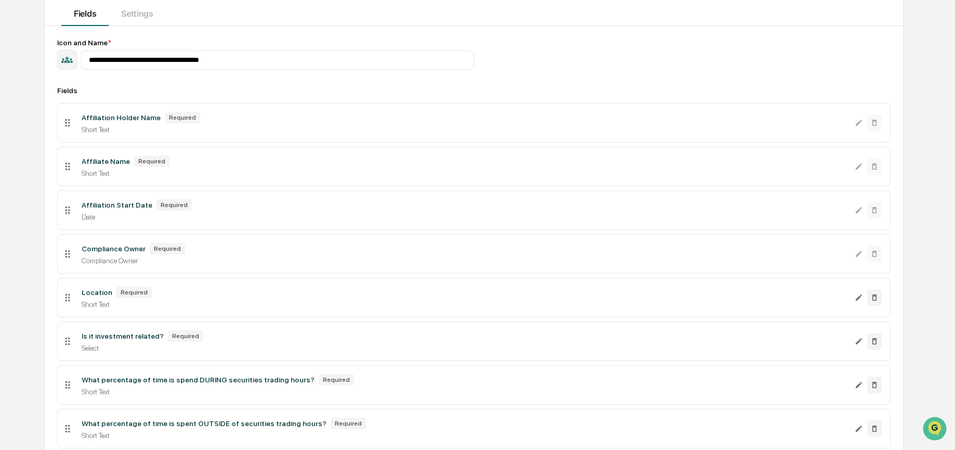
scroll to position [123, 0]
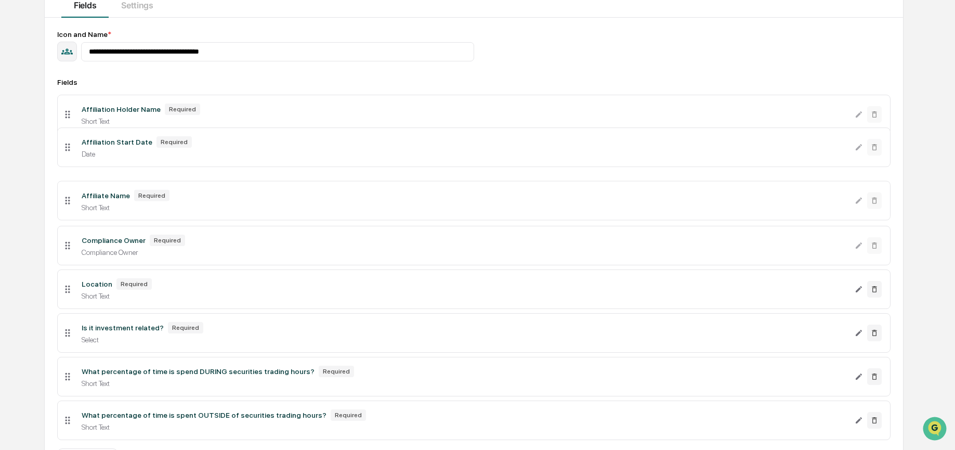
drag, startPoint x: 68, startPoint y: 206, endPoint x: 69, endPoint y: 150, distance: 55.6
click at [69, 150] on icon at bounding box center [67, 146] width 11 height 11
click at [95, 111] on div "Affiliation Holder Name" at bounding box center [121, 109] width 79 height 8
drag, startPoint x: 306, startPoint y: 115, endPoint x: 549, endPoint y: 116, distance: 243.3
click at [307, 115] on div "Affiliation Holder Name Required" at bounding box center [464, 108] width 765 height 11
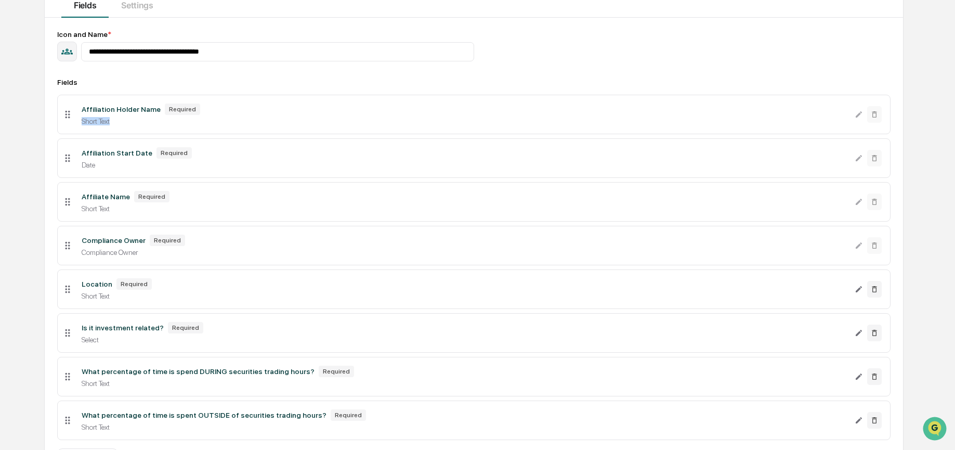
drag, startPoint x: 625, startPoint y: 117, endPoint x: 741, endPoint y: 121, distance: 116.0
click at [671, 123] on div "Affiliation Holder Name Required Short Text" at bounding box center [463, 114] width 781 height 22
click at [818, 122] on div "Short Text" at bounding box center [464, 121] width 765 height 8
click at [846, 120] on div "Short Text" at bounding box center [464, 121] width 765 height 8
click at [178, 110] on div "Required" at bounding box center [182, 108] width 35 height 11
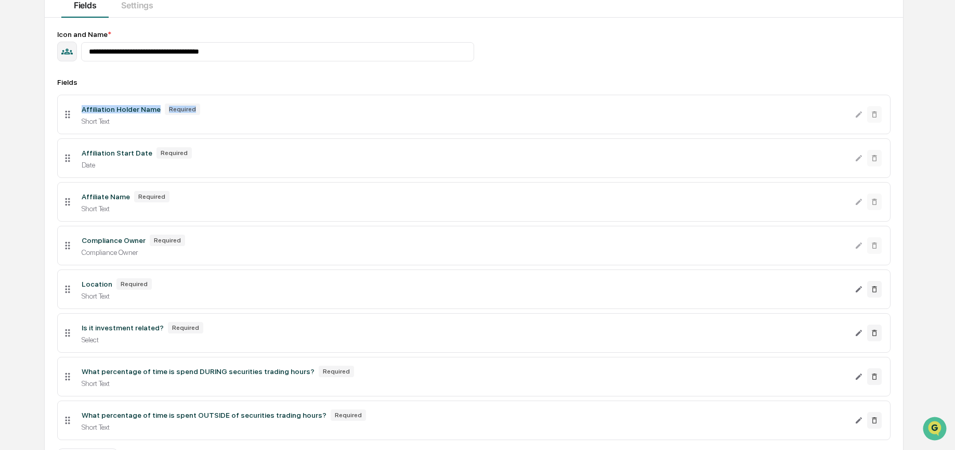
drag, startPoint x: 200, startPoint y: 110, endPoint x: 100, endPoint y: 110, distance: 99.8
click at [78, 111] on div "Affiliation Holder Name Required Short Text" at bounding box center [463, 114] width 781 height 22
drag, startPoint x: 219, startPoint y: 111, endPoint x: 239, endPoint y: 111, distance: 19.2
click at [220, 111] on div "Affiliation Holder Name Required" at bounding box center [464, 108] width 765 height 11
drag, startPoint x: 67, startPoint y: 205, endPoint x: 59, endPoint y: 115, distance: 90.2
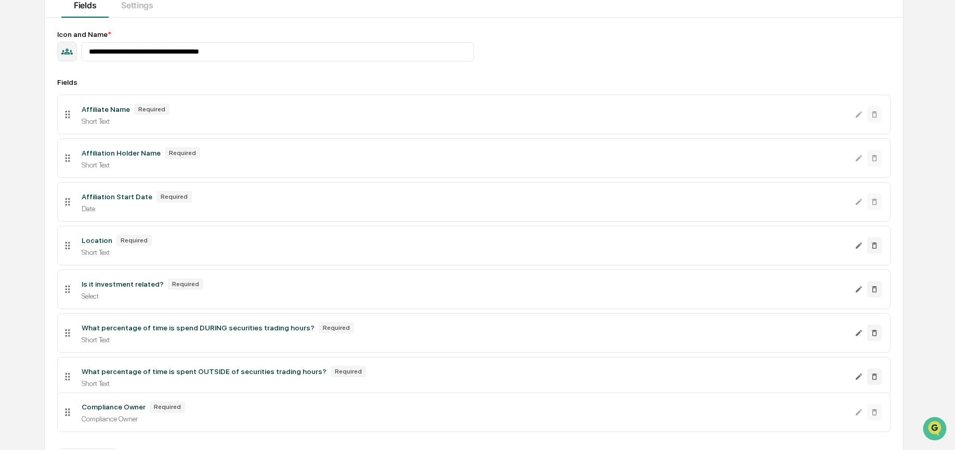
drag, startPoint x: 70, startPoint y: 251, endPoint x: 67, endPoint y: 424, distance: 172.6
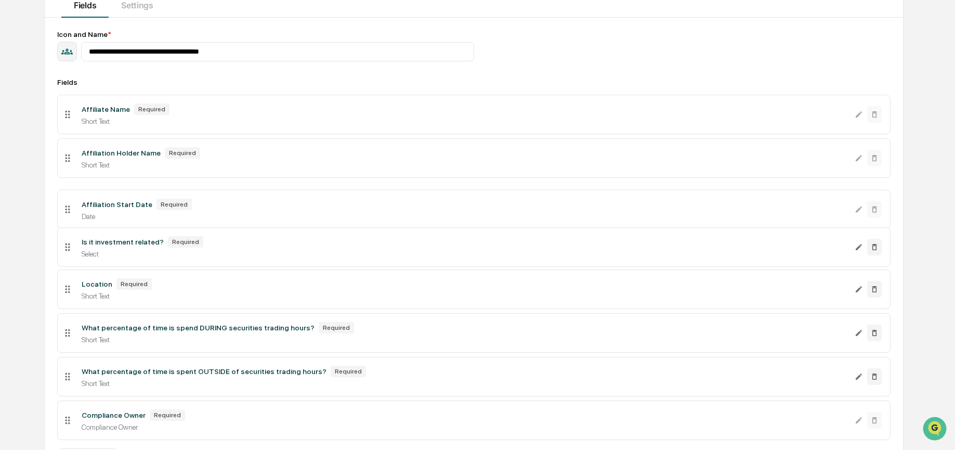
drag, startPoint x: 70, startPoint y: 293, endPoint x: 57, endPoint y: 251, distance: 44.4
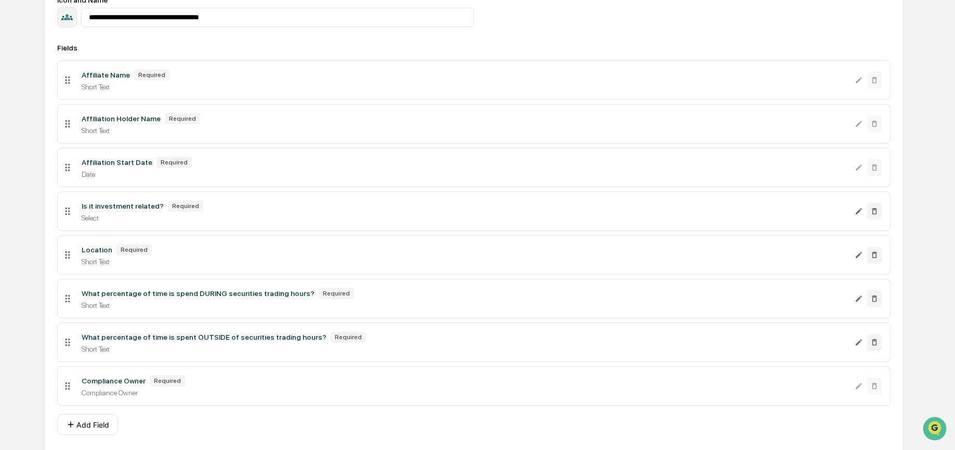
scroll to position [158, 0]
click at [98, 434] on button "Add Field" at bounding box center [87, 423] width 61 height 21
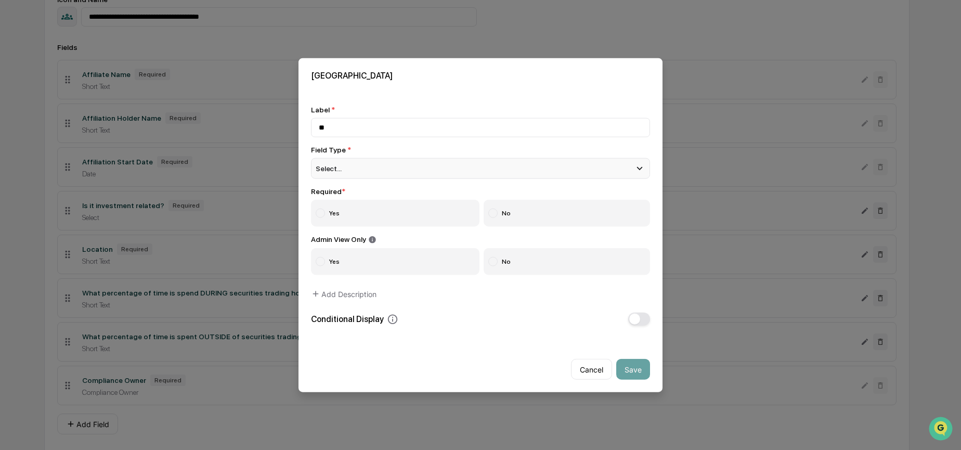
type input "*"
type input "**********"
click at [345, 167] on div "Select..." at bounding box center [480, 168] width 339 height 21
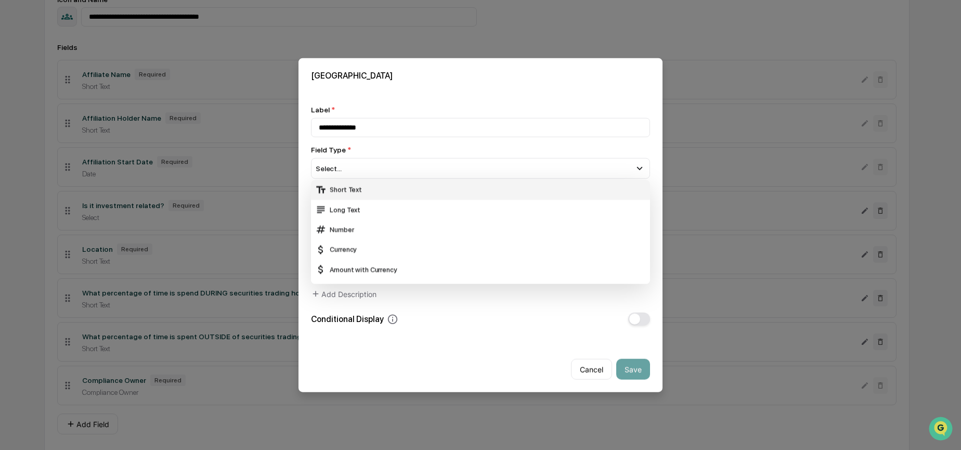
click at [351, 191] on div "Short Text" at bounding box center [480, 189] width 331 height 11
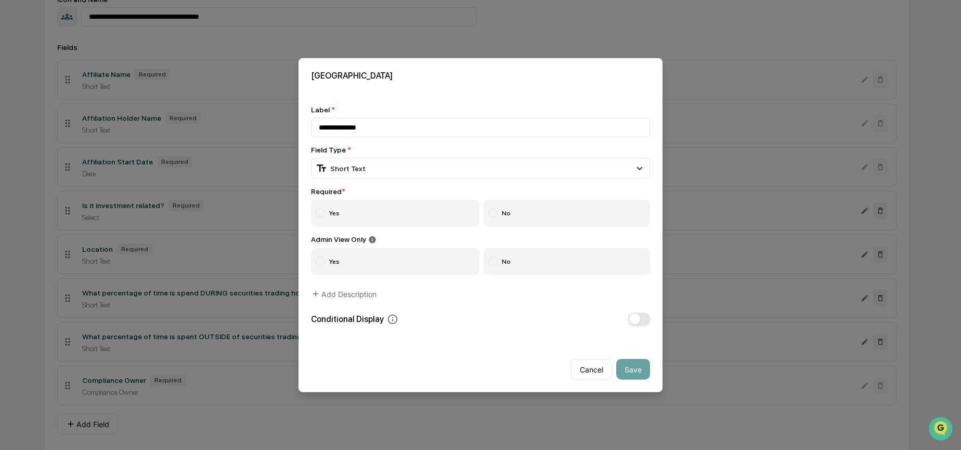
click at [356, 215] on label "Yes" at bounding box center [395, 212] width 168 height 27
click at [543, 266] on label "No" at bounding box center [566, 261] width 167 height 27
click at [577, 322] on div "**********" at bounding box center [480, 215] width 339 height 220
click at [638, 366] on button "Save" at bounding box center [633, 369] width 34 height 21
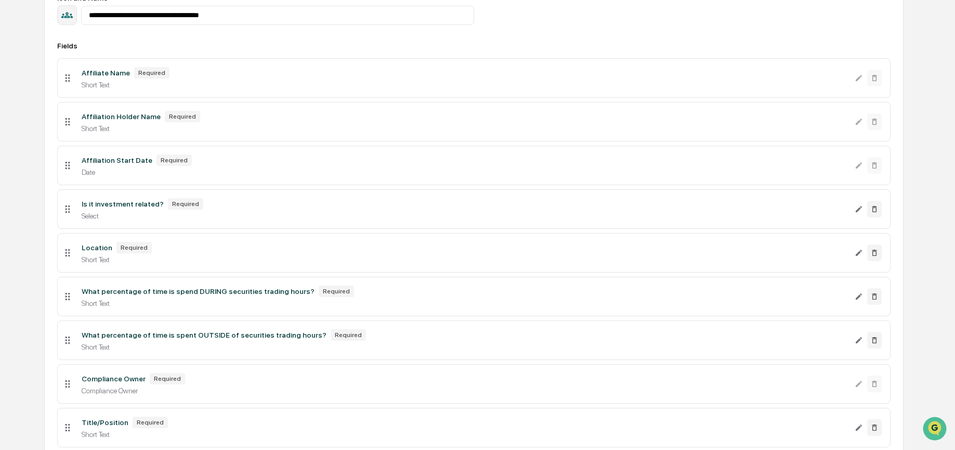
scroll to position [160, 0]
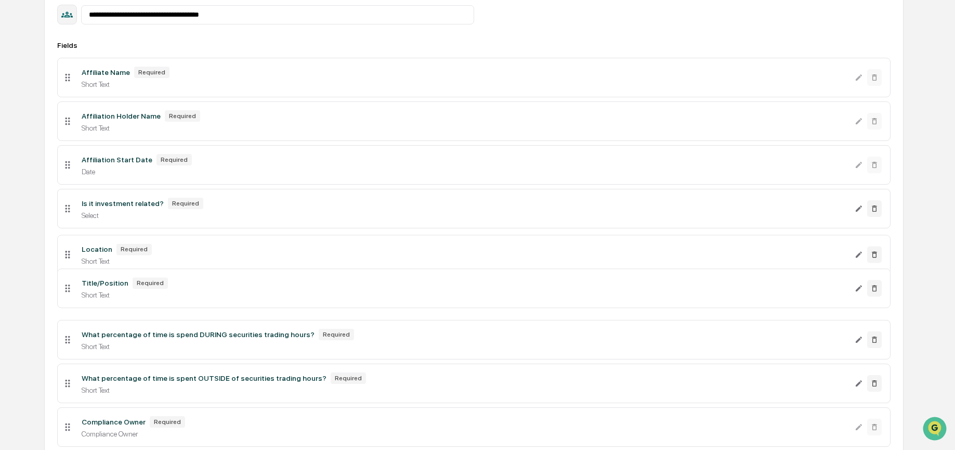
drag, startPoint x: 68, startPoint y: 432, endPoint x: 54, endPoint y: 291, distance: 142.1
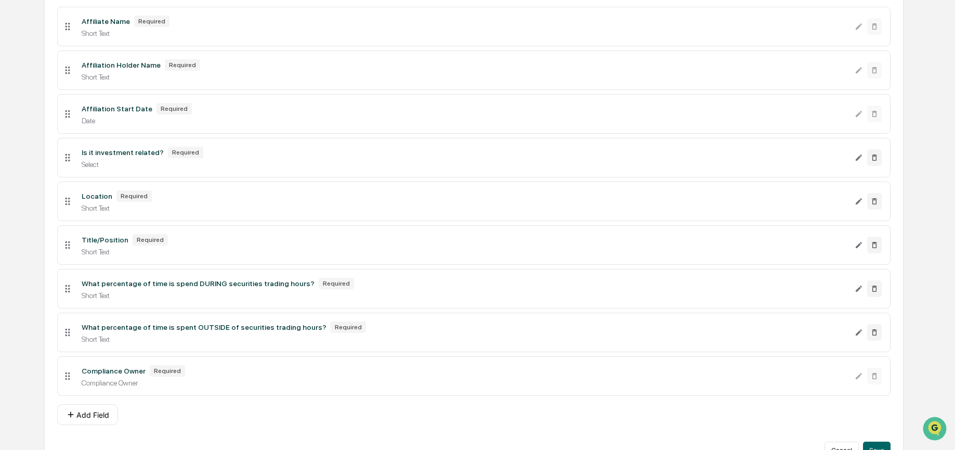
scroll to position [227, 0]
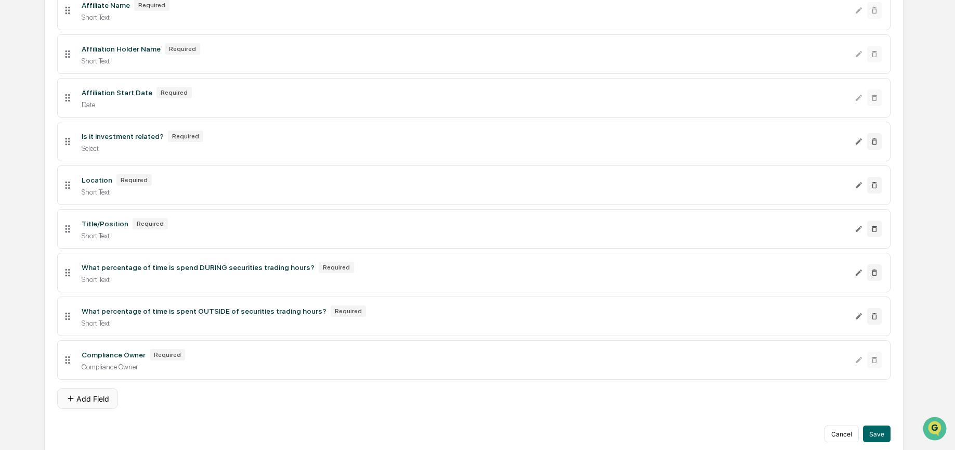
click at [77, 409] on button "Add Field" at bounding box center [87, 398] width 61 height 21
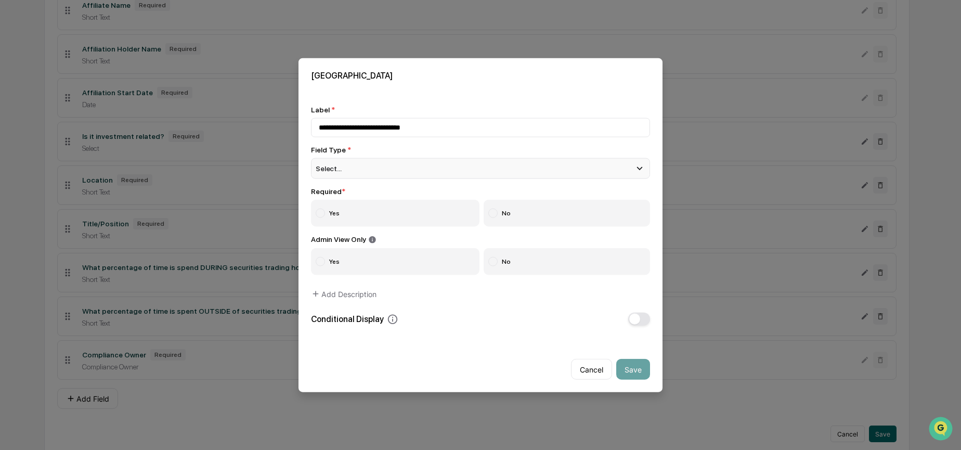
click at [457, 166] on div "Select..." at bounding box center [480, 168] width 339 height 21
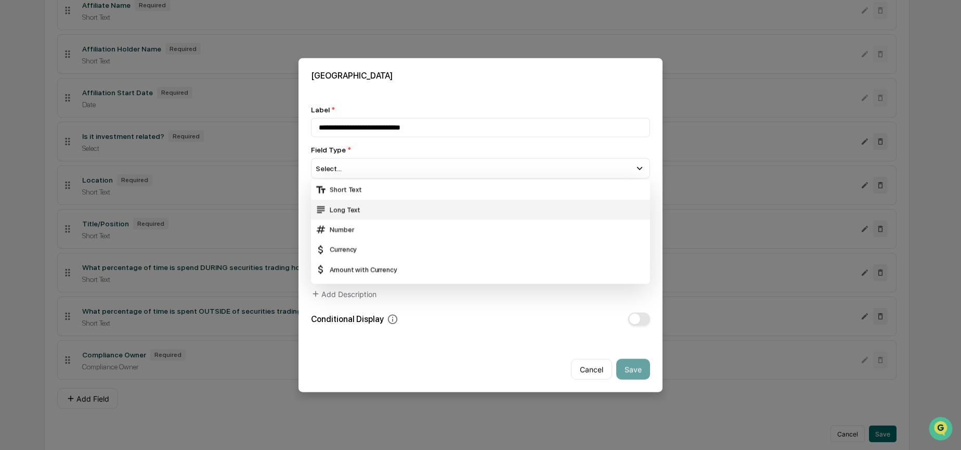
click at [456, 204] on div "Long Text" at bounding box center [480, 209] width 331 height 11
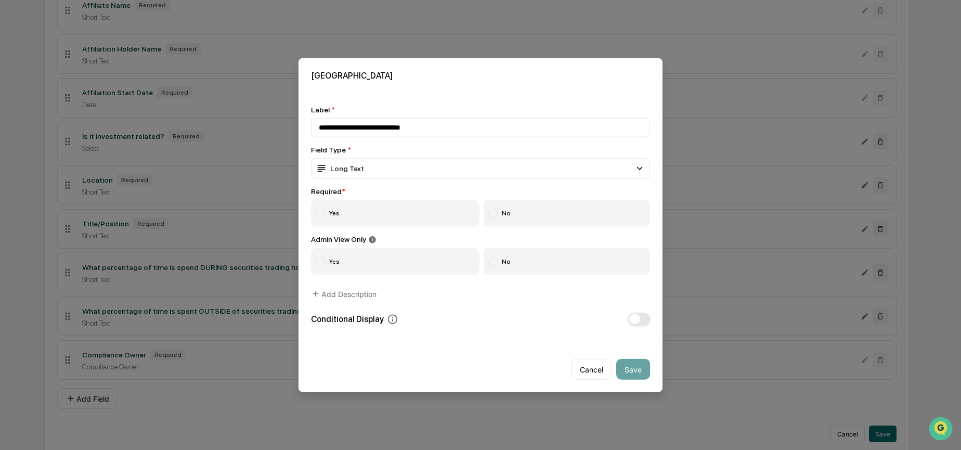
click at [435, 220] on label "Yes" at bounding box center [395, 212] width 168 height 27
click at [538, 270] on label "No" at bounding box center [566, 261] width 167 height 27
click at [369, 127] on input "**********" at bounding box center [480, 126] width 339 height 19
type input "**********"
click at [641, 371] on button "Save" at bounding box center [633, 369] width 34 height 21
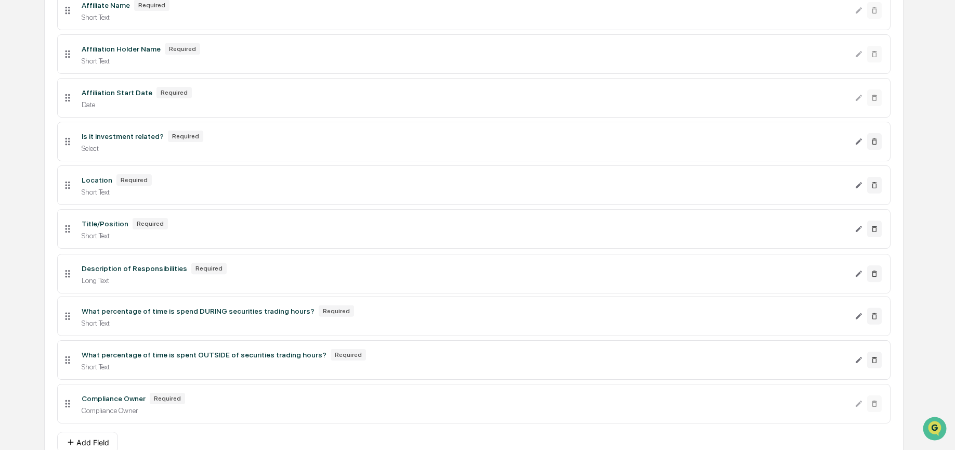
drag, startPoint x: 66, startPoint y: 413, endPoint x: 64, endPoint y: 280, distance: 133.1
click at [63, 279] on icon at bounding box center [67, 273] width 11 height 11
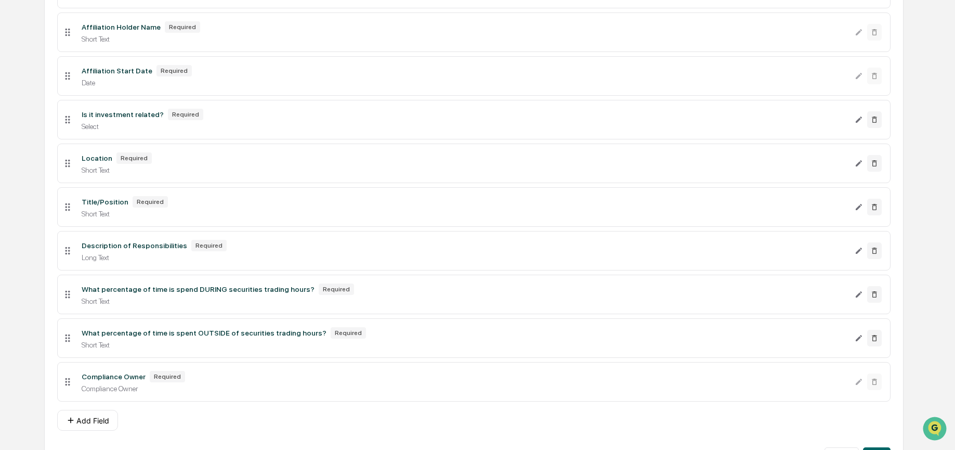
scroll to position [0, 0]
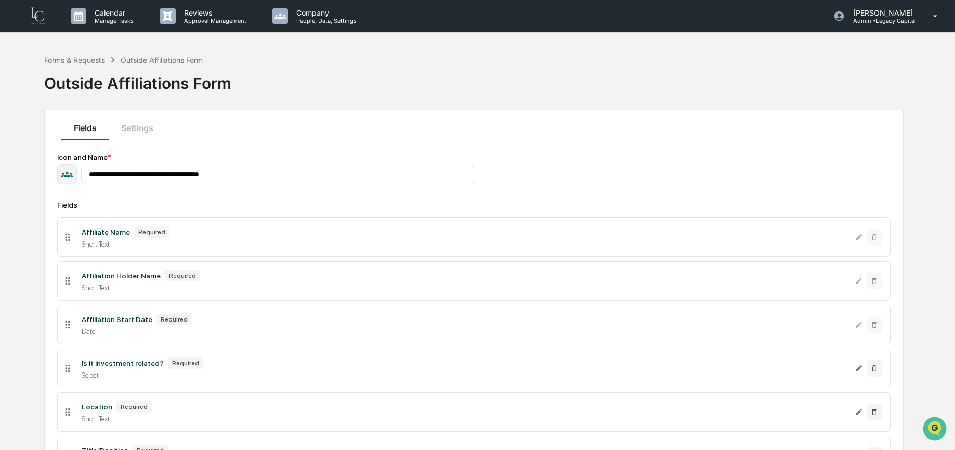
click at [70, 174] on icon "button" at bounding box center [66, 173] width 11 height 11
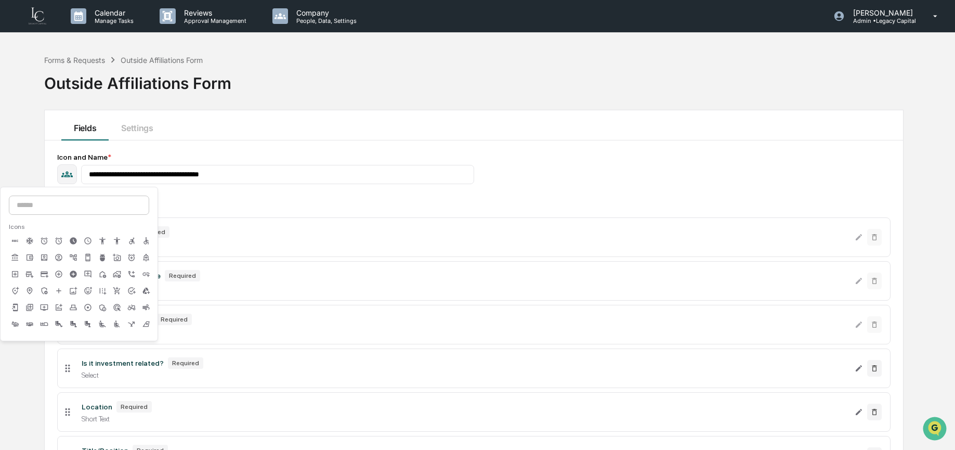
click at [113, 205] on input at bounding box center [79, 204] width 140 height 19
type input "*"
type input "****"
click at [117, 259] on icon at bounding box center [116, 257] width 7 height 7
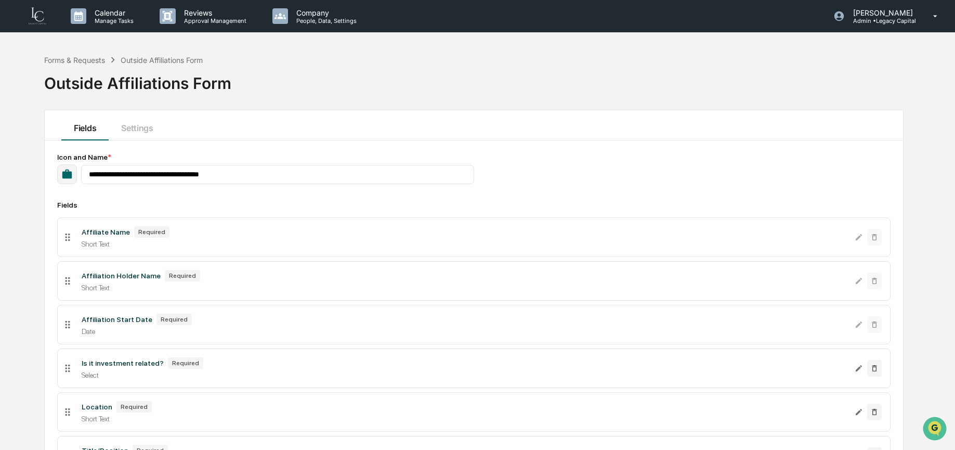
click at [265, 222] on li "Affiliate Name Required Short Text" at bounding box center [473, 237] width 833 height 40
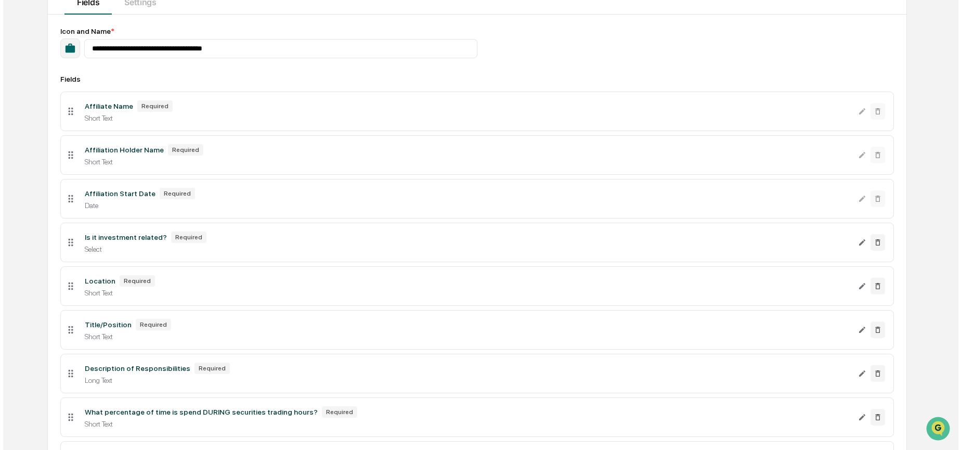
scroll to position [284, 0]
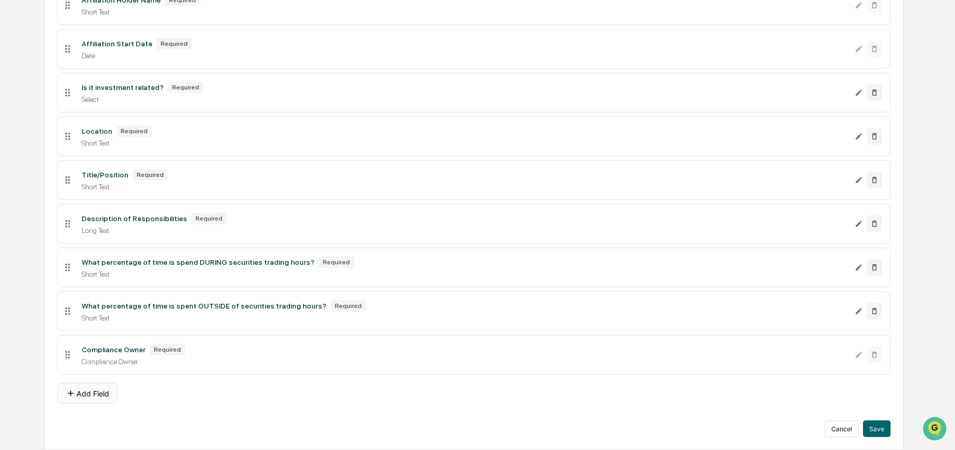
click at [91, 399] on button "Add Field" at bounding box center [87, 393] width 61 height 21
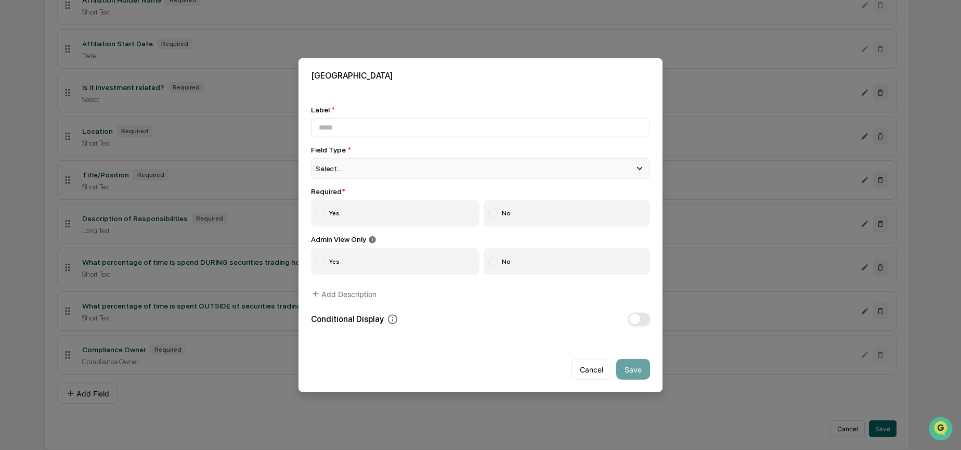
type input "*"
type input "**********"
click at [346, 160] on div "Select..." at bounding box center [480, 168] width 339 height 21
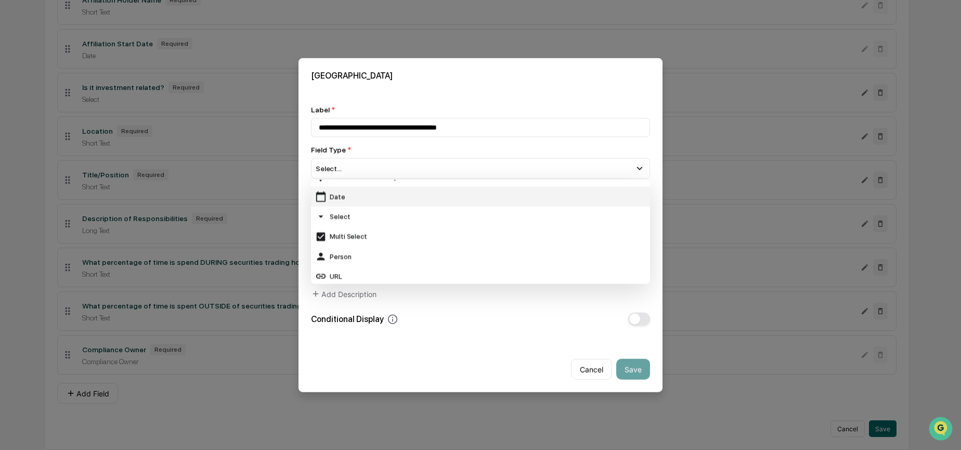
scroll to position [97, 0]
click at [370, 213] on div "Select" at bounding box center [480, 211] width 331 height 11
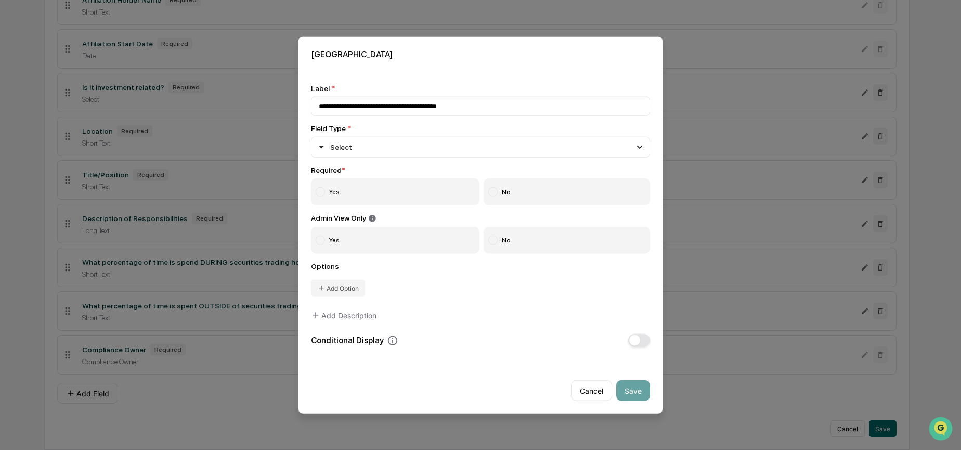
click at [365, 190] on label "Yes" at bounding box center [395, 191] width 168 height 27
click at [534, 246] on label "No" at bounding box center [566, 240] width 167 height 27
click at [340, 286] on button "Add Option" at bounding box center [338, 288] width 54 height 17
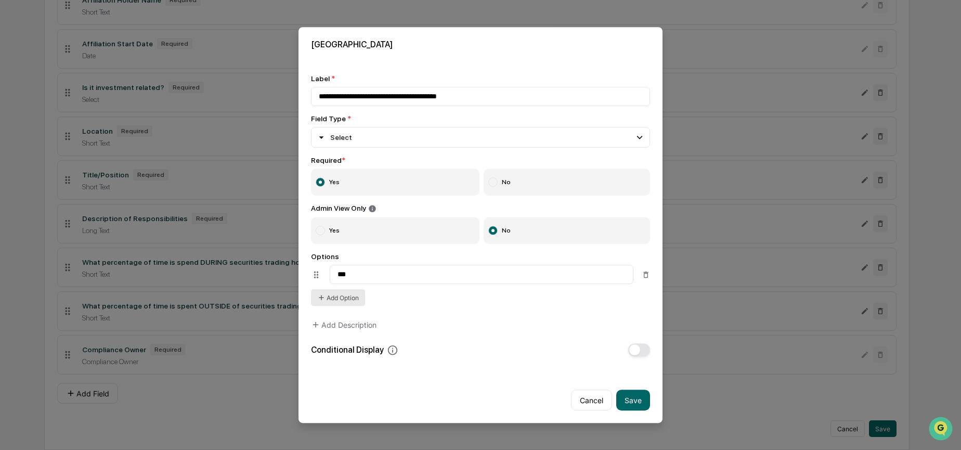
type input "***"
click at [336, 298] on button "Add Option" at bounding box center [338, 297] width 54 height 17
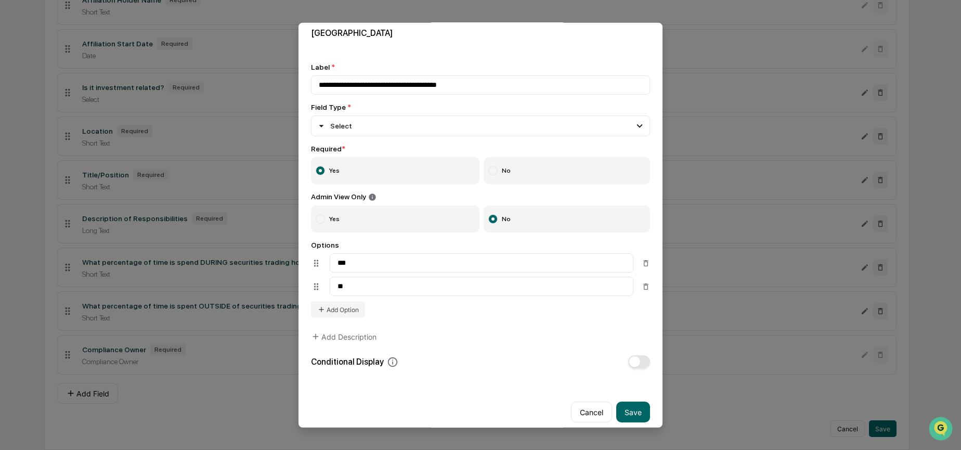
scroll to position [18, 0]
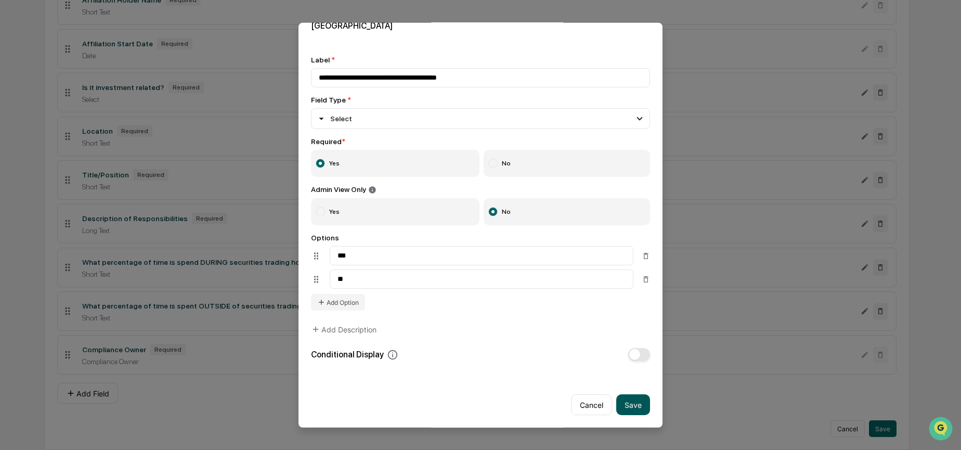
type input "**"
click at [630, 409] on button "Save" at bounding box center [633, 404] width 34 height 21
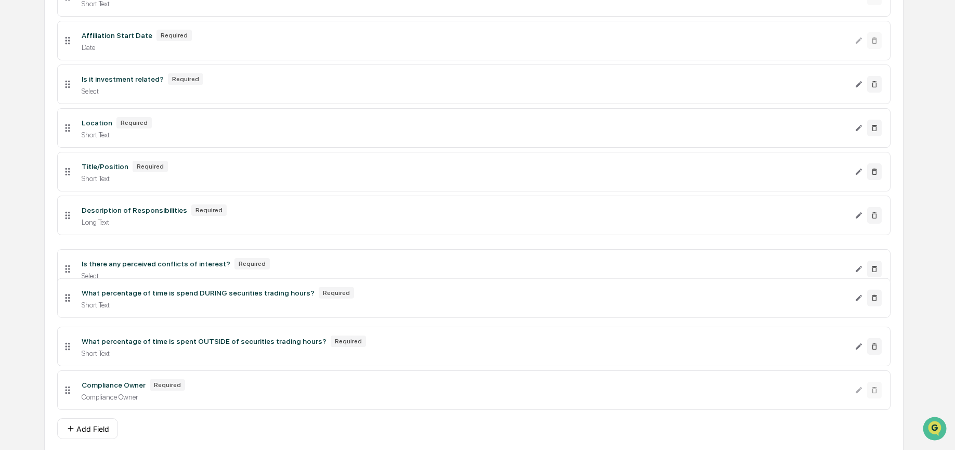
drag, startPoint x: 65, startPoint y: 400, endPoint x: 75, endPoint y: 275, distance: 125.7
click at [75, 275] on li "Is there any perceived conflicts of interest? Required Select" at bounding box center [473, 269] width 833 height 40
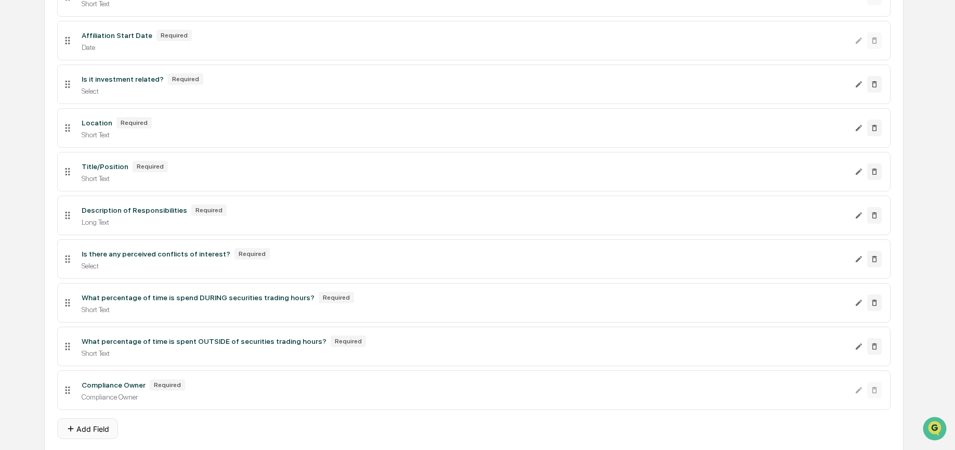
click at [85, 438] on button "Add Field" at bounding box center [87, 428] width 61 height 21
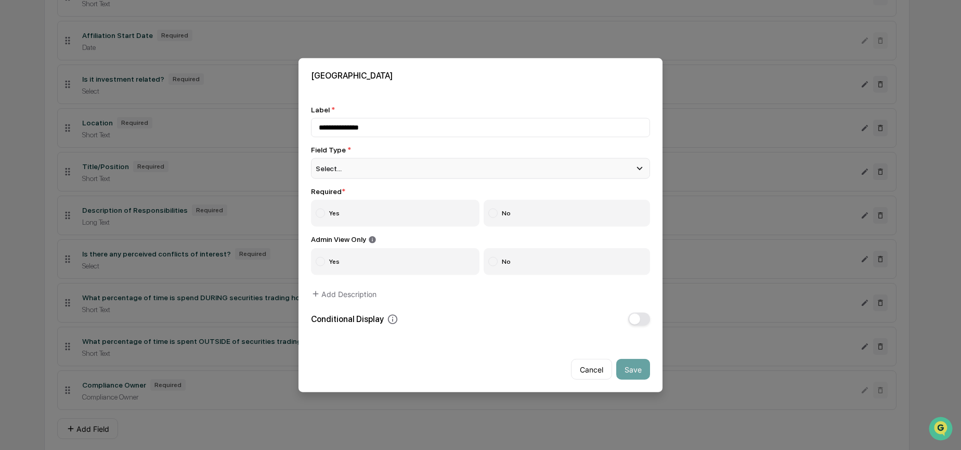
type input "**********"
click at [384, 166] on div "Select..." at bounding box center [480, 168] width 339 height 21
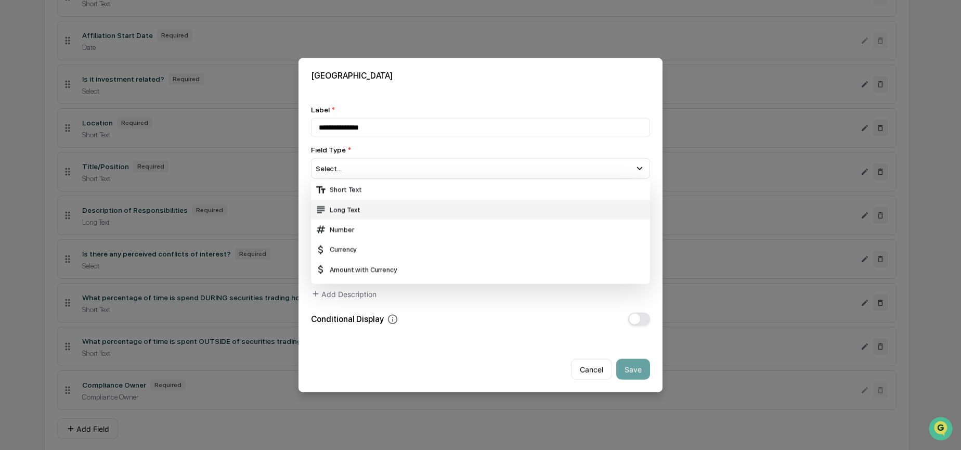
click at [381, 207] on div "Long Text" at bounding box center [480, 209] width 331 height 11
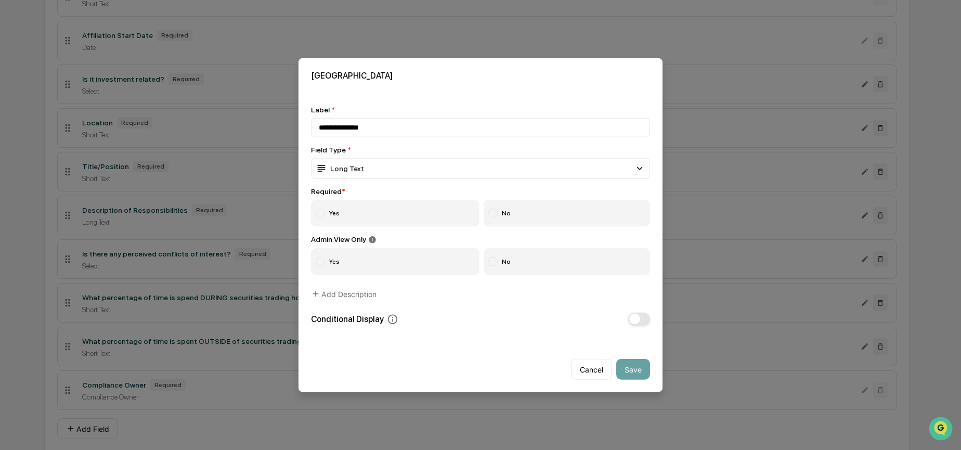
drag, startPoint x: 373, startPoint y: 210, endPoint x: 382, endPoint y: 213, distance: 8.7
click at [373, 211] on label "Yes" at bounding box center [395, 212] width 168 height 27
click at [540, 261] on label "No" at bounding box center [566, 261] width 167 height 27
click at [639, 321] on span "button" at bounding box center [634, 318] width 11 height 11
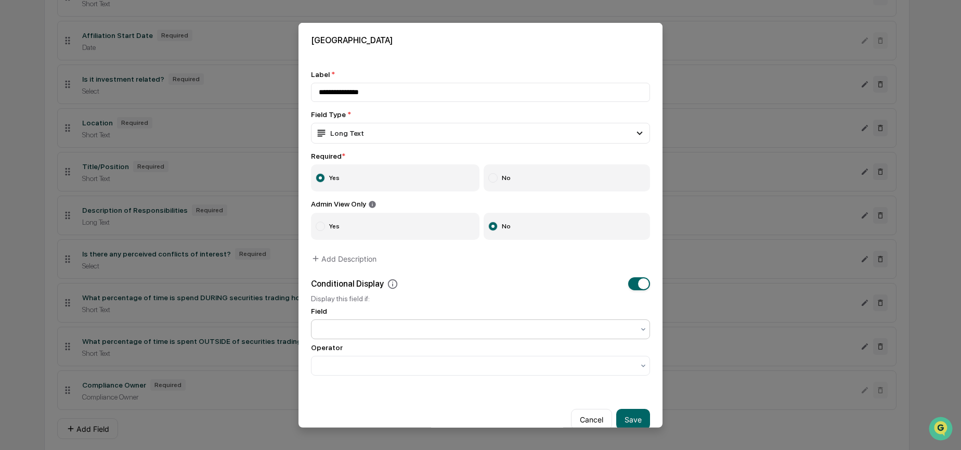
click at [497, 334] on div at bounding box center [476, 329] width 315 height 10
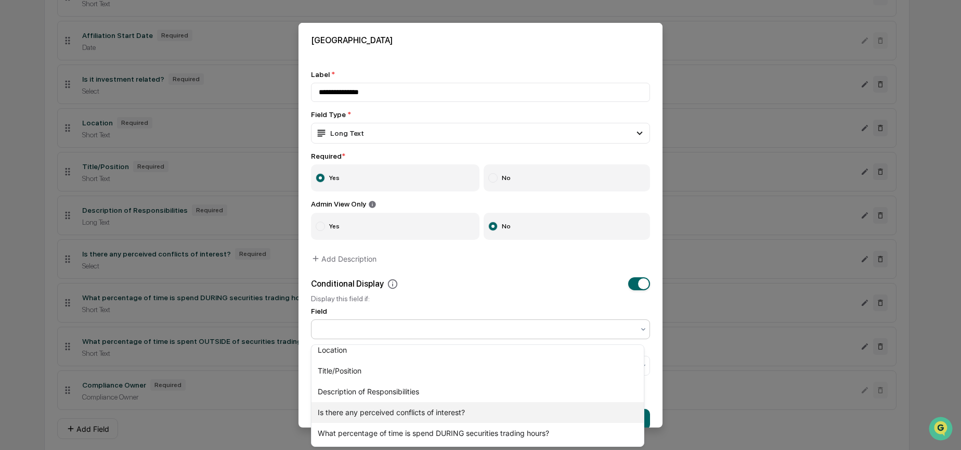
scroll to position [93, 0]
click at [477, 410] on div "Is there any perceived conflicts of interest?" at bounding box center [477, 410] width 332 height 21
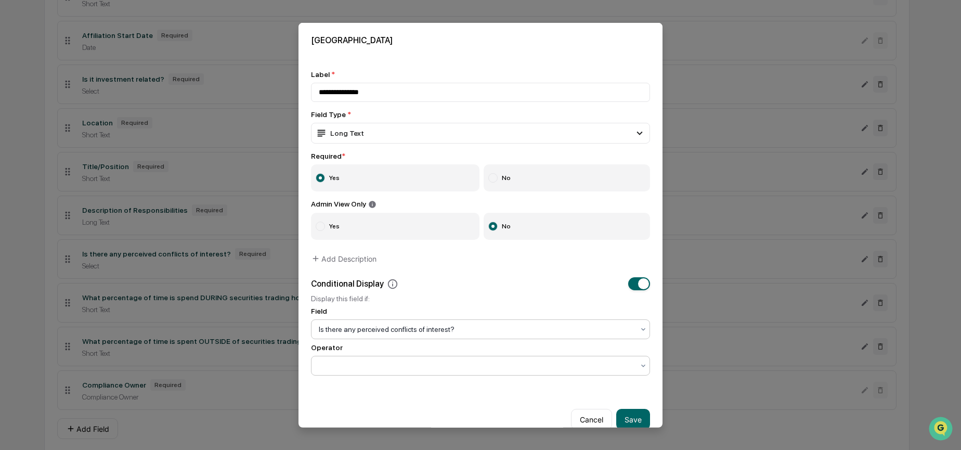
click at [468, 366] on div at bounding box center [476, 365] width 315 height 10
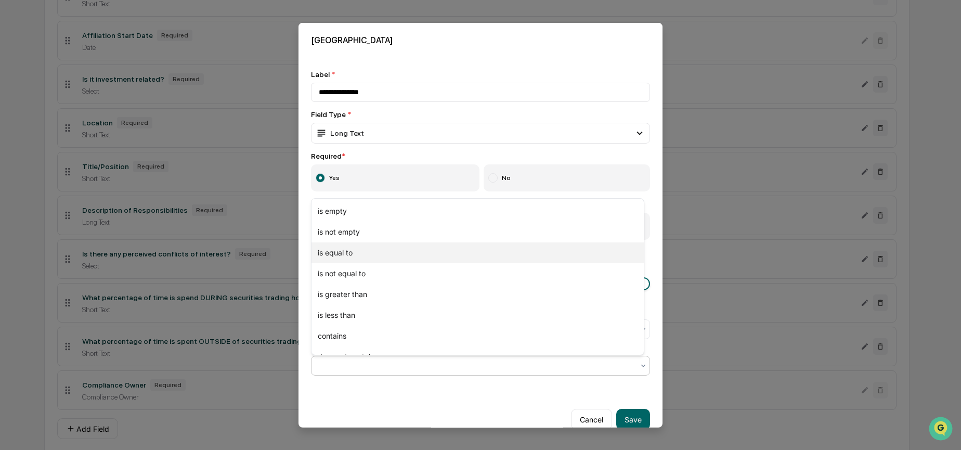
click at [415, 255] on div "is equal to" at bounding box center [477, 252] width 332 height 21
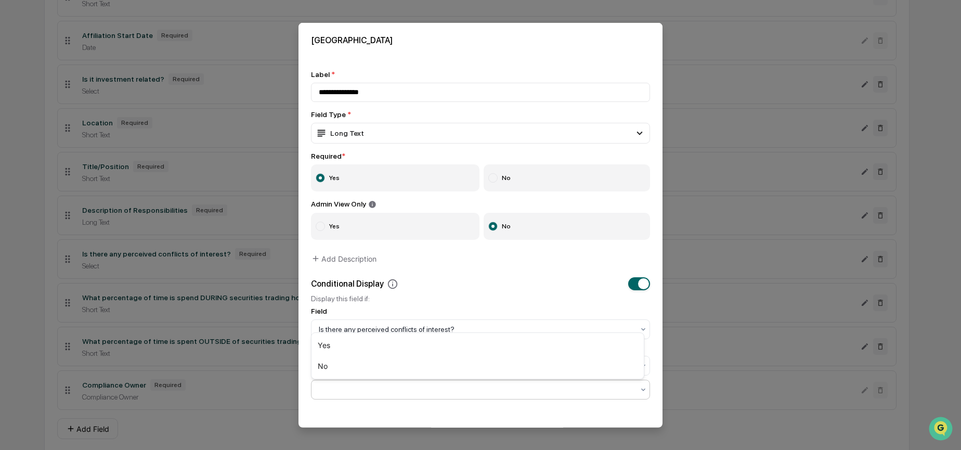
click at [397, 395] on div at bounding box center [476, 389] width 315 height 10
click at [386, 344] on div "Yes" at bounding box center [477, 345] width 332 height 21
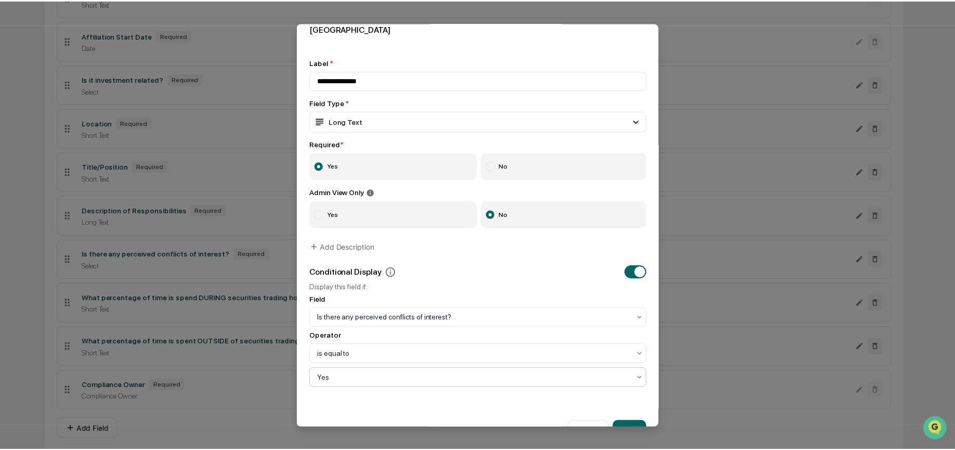
scroll to position [42, 0]
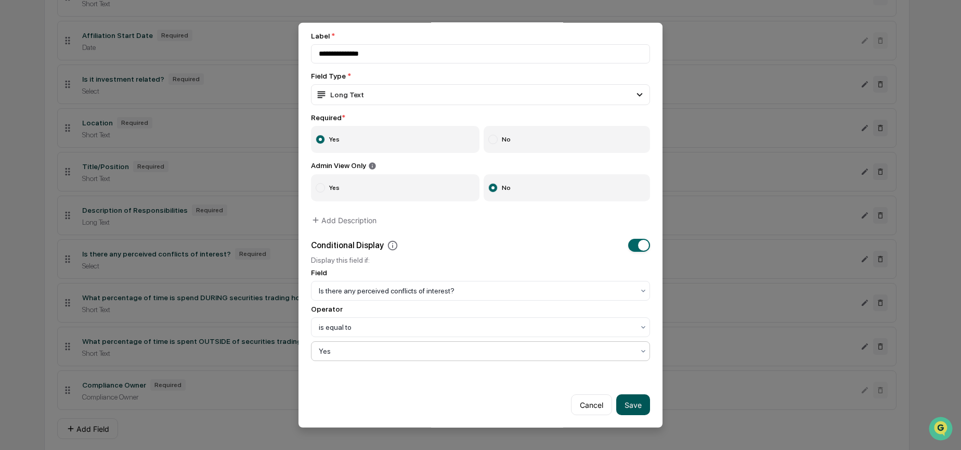
click at [635, 402] on button "Save" at bounding box center [633, 404] width 34 height 21
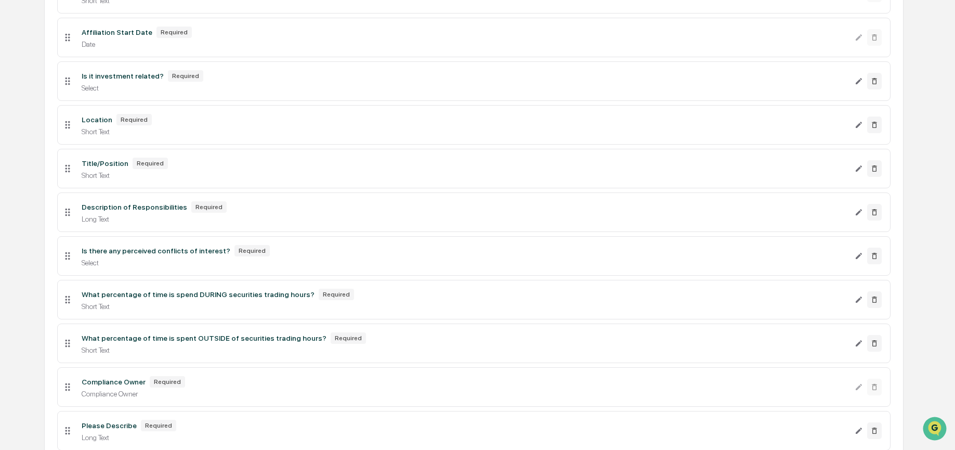
scroll to position [292, 0]
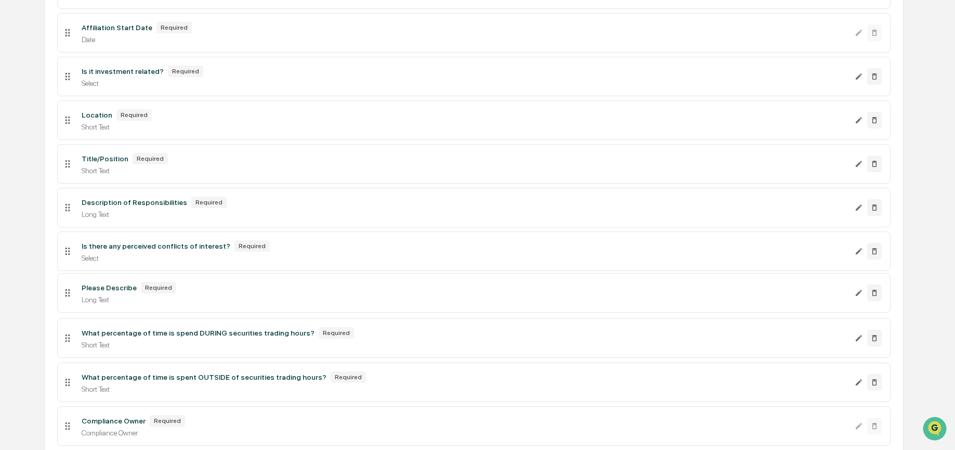
drag, startPoint x: 69, startPoint y: 437, endPoint x: 72, endPoint y: 300, distance: 136.2
click at [72, 298] on icon at bounding box center [67, 292] width 11 height 11
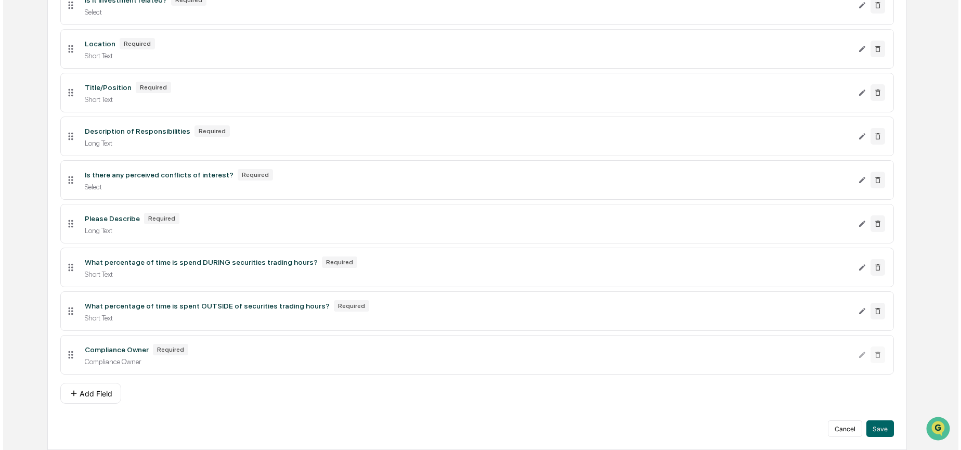
scroll to position [372, 0]
click at [883, 431] on button "Save" at bounding box center [877, 428] width 28 height 17
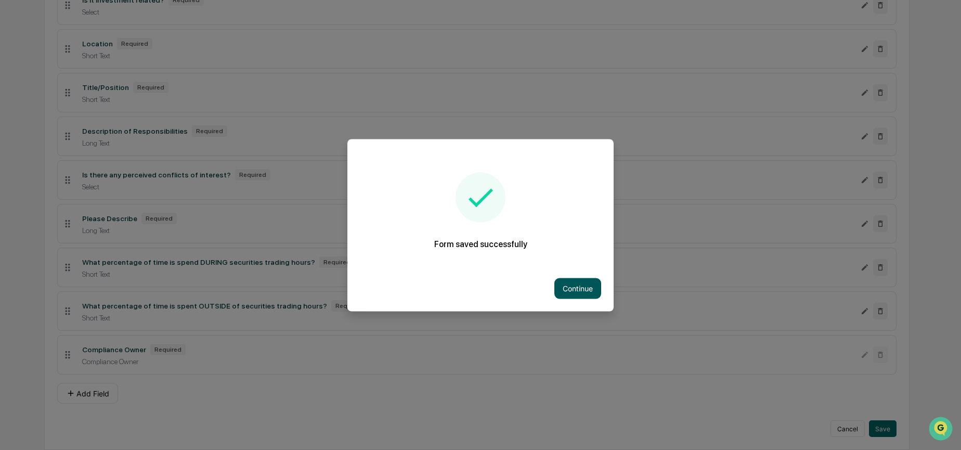
click at [583, 292] on button "Continue" at bounding box center [577, 288] width 47 height 21
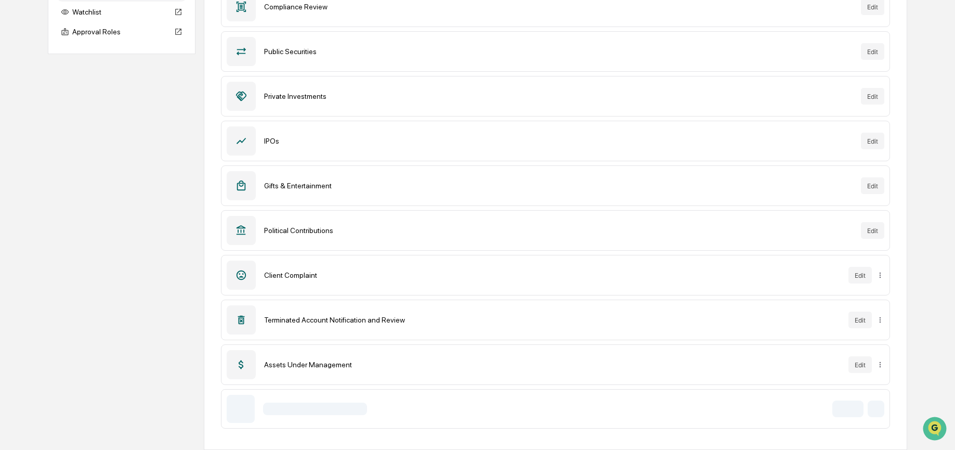
scroll to position [161, 0]
click at [860, 411] on button "Edit" at bounding box center [859, 408] width 23 height 17
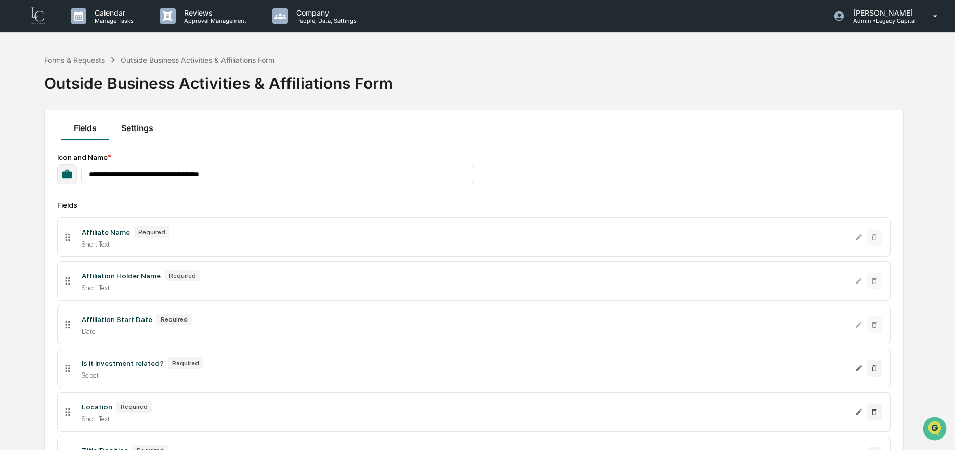
click at [133, 136] on button "Settings" at bounding box center [137, 125] width 57 height 30
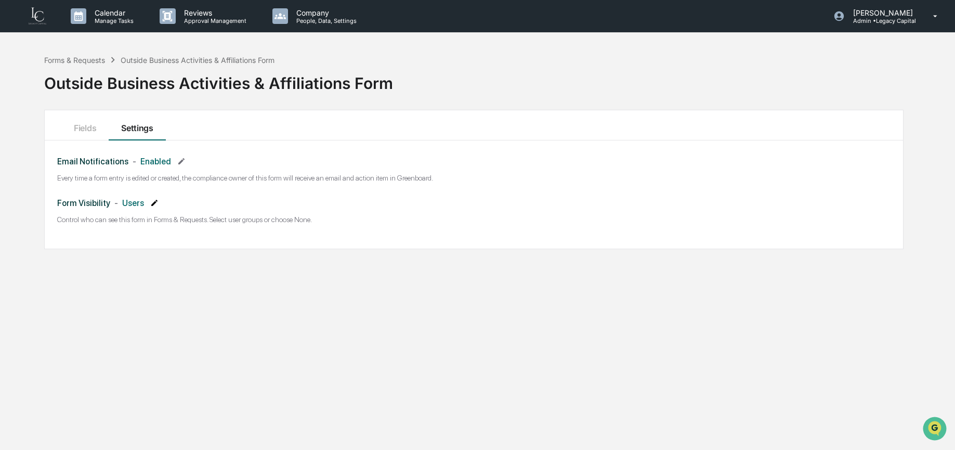
click at [158, 204] on icon at bounding box center [154, 203] width 8 height 8
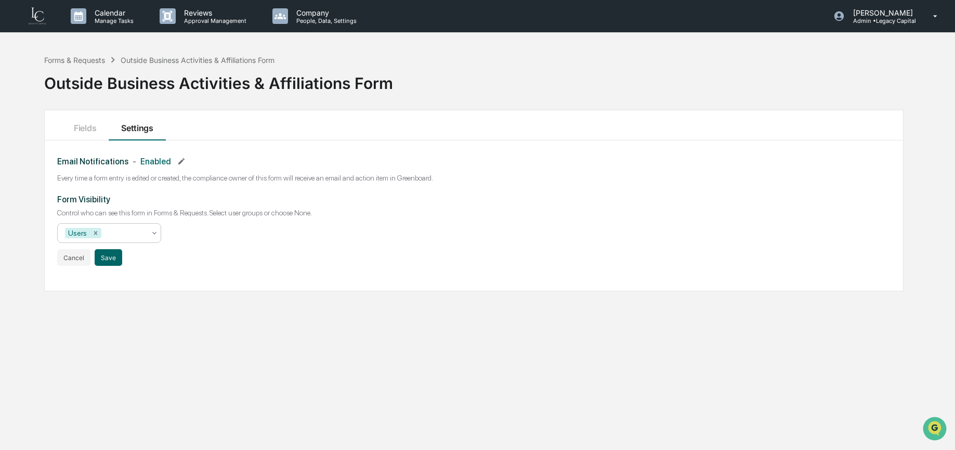
click at [147, 233] on div "Users" at bounding box center [105, 233] width 90 height 17
click at [240, 228] on div "Form Visibility Control who can see this form in Forms & Requests. Select user …" at bounding box center [473, 229] width 833 height 71
click at [82, 260] on button "Cancel" at bounding box center [73, 257] width 33 height 17
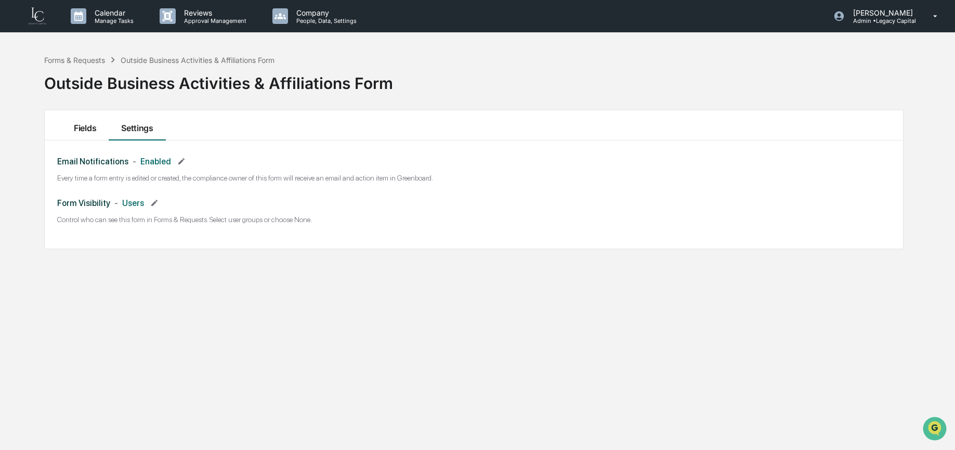
click at [85, 132] on button "Fields" at bounding box center [84, 125] width 47 height 30
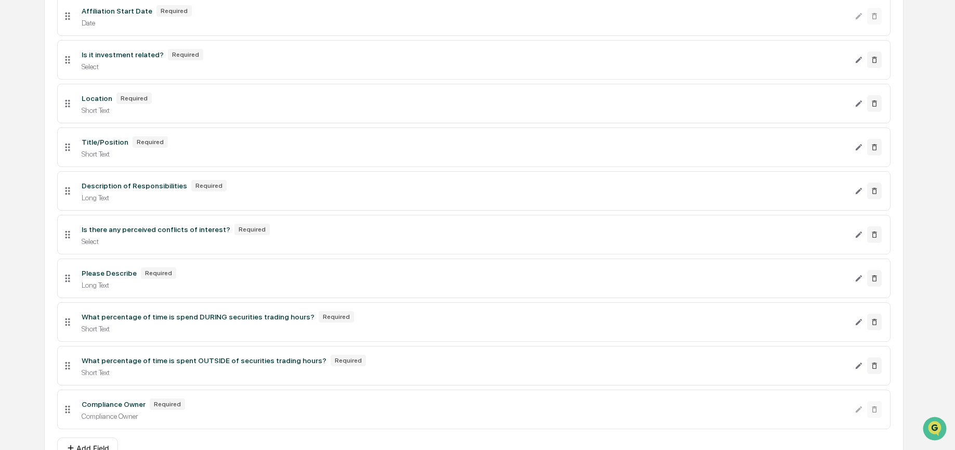
scroll to position [299, 0]
